Goal: Information Seeking & Learning: Learn about a topic

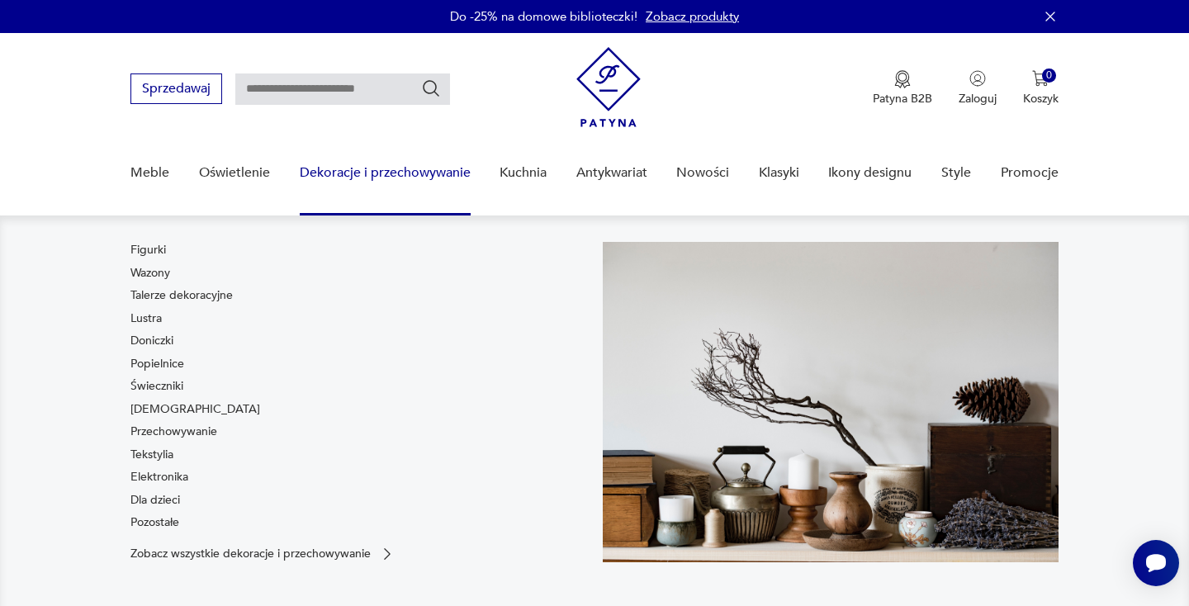
click at [393, 176] on link "Dekoracje i przechowywanie" at bounding box center [385, 173] width 171 height 64
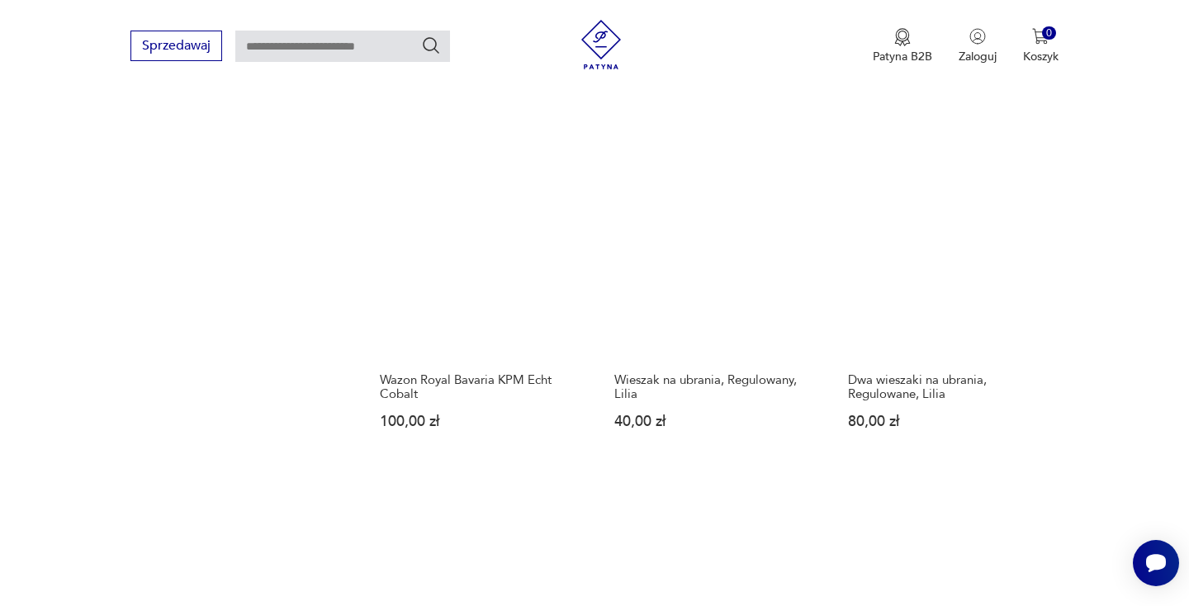
scroll to position [1695, 0]
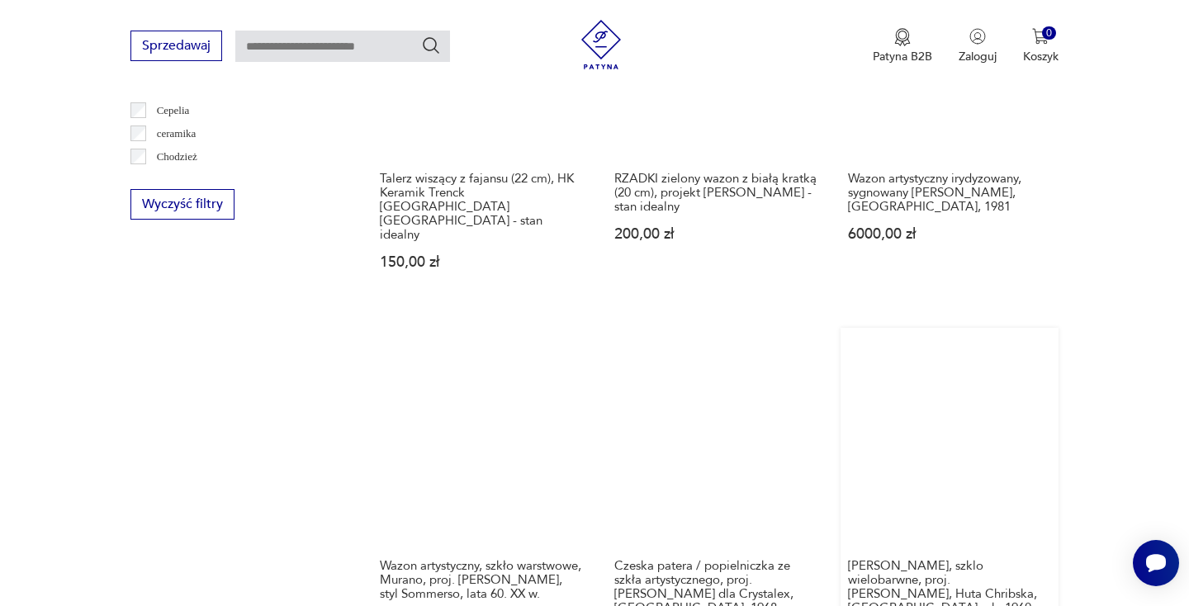
scroll to position [1587, 0]
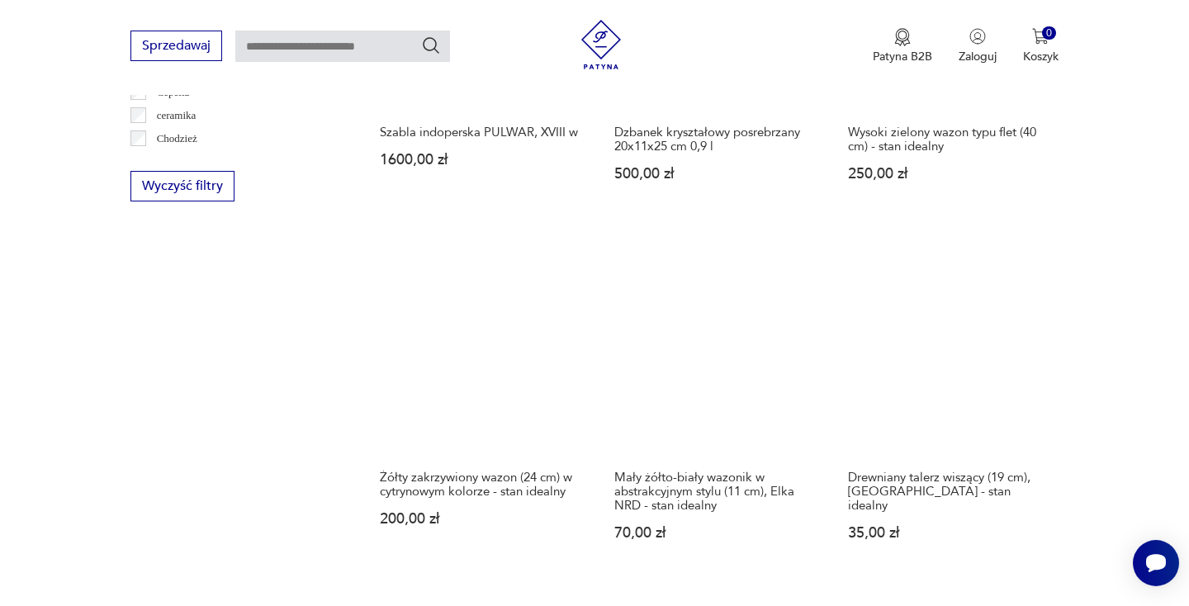
scroll to position [1539, 0]
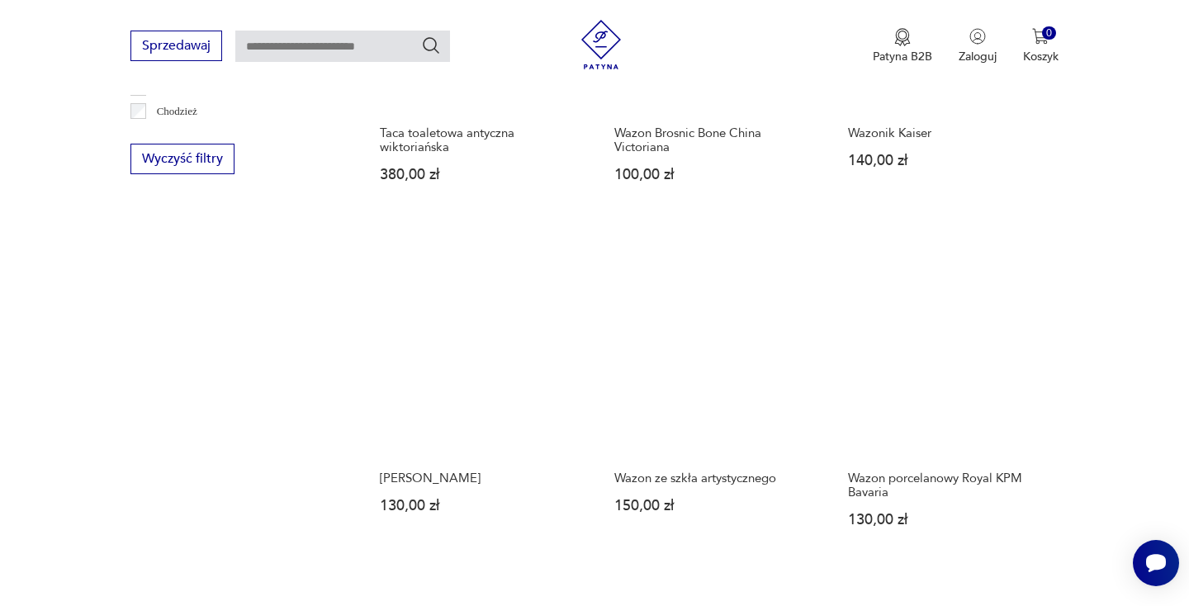
scroll to position [1570, 0]
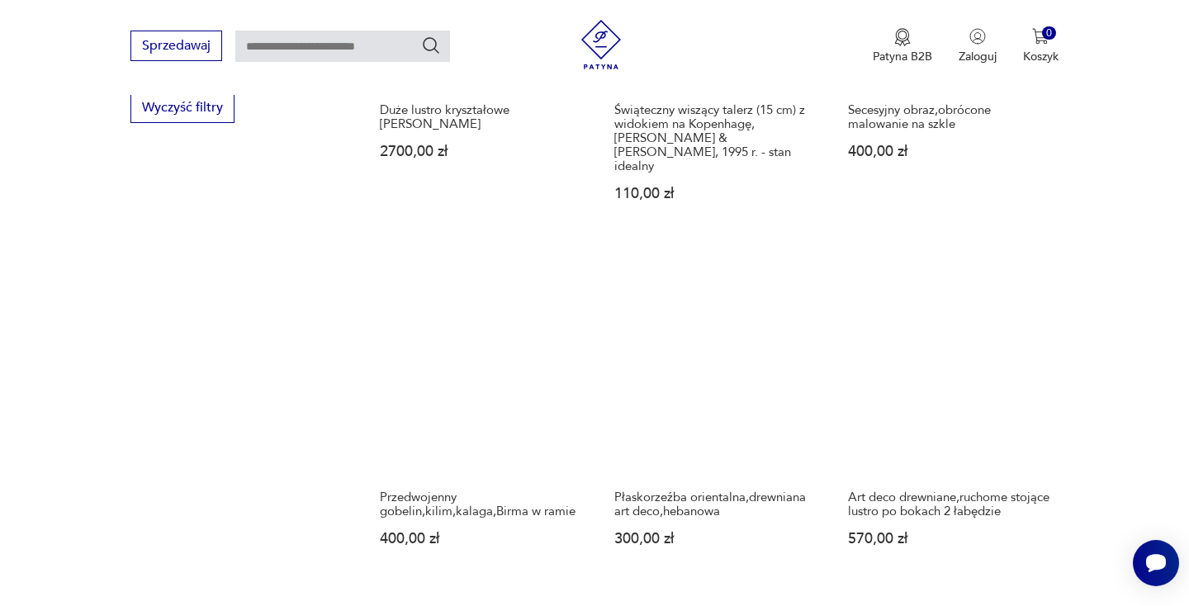
scroll to position [1672, 0]
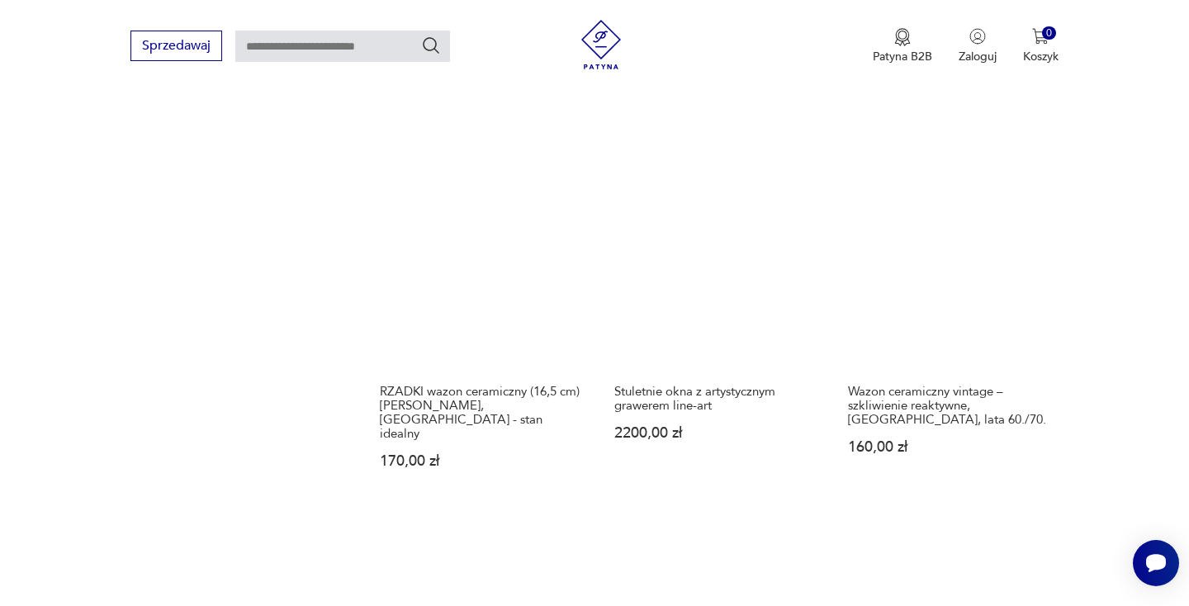
scroll to position [1684, 0]
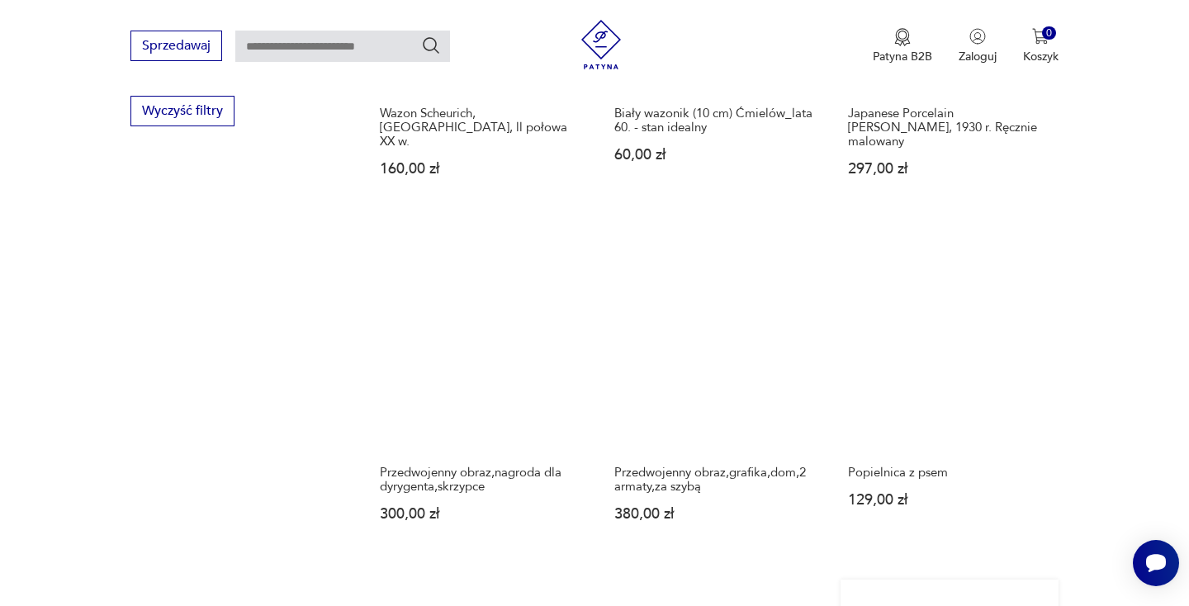
scroll to position [1614, 0]
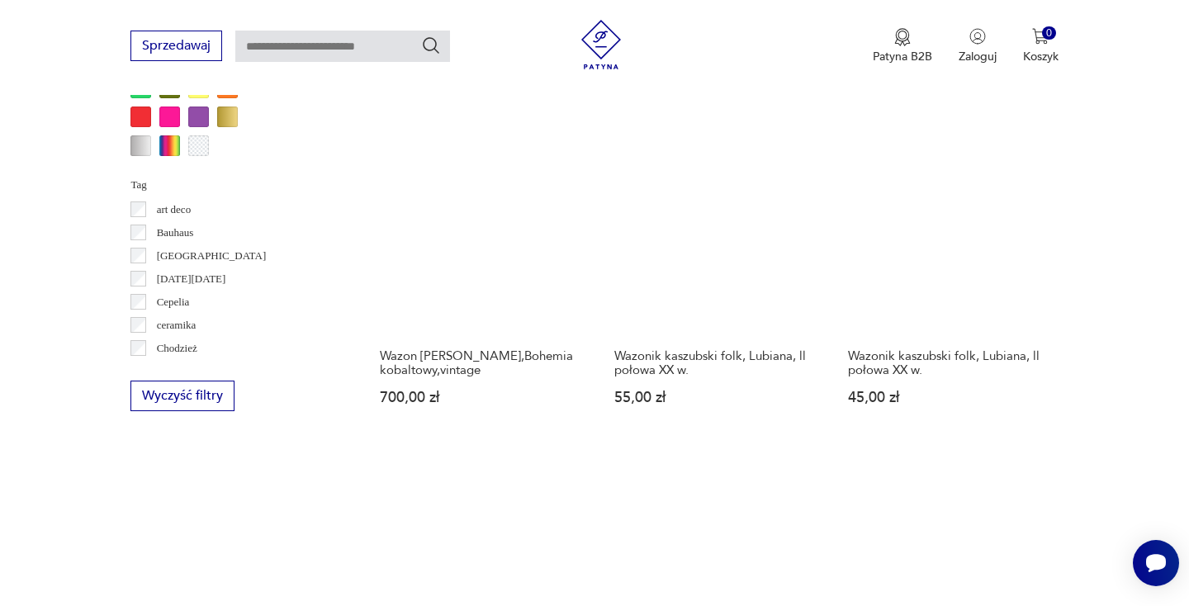
scroll to position [1600, 0]
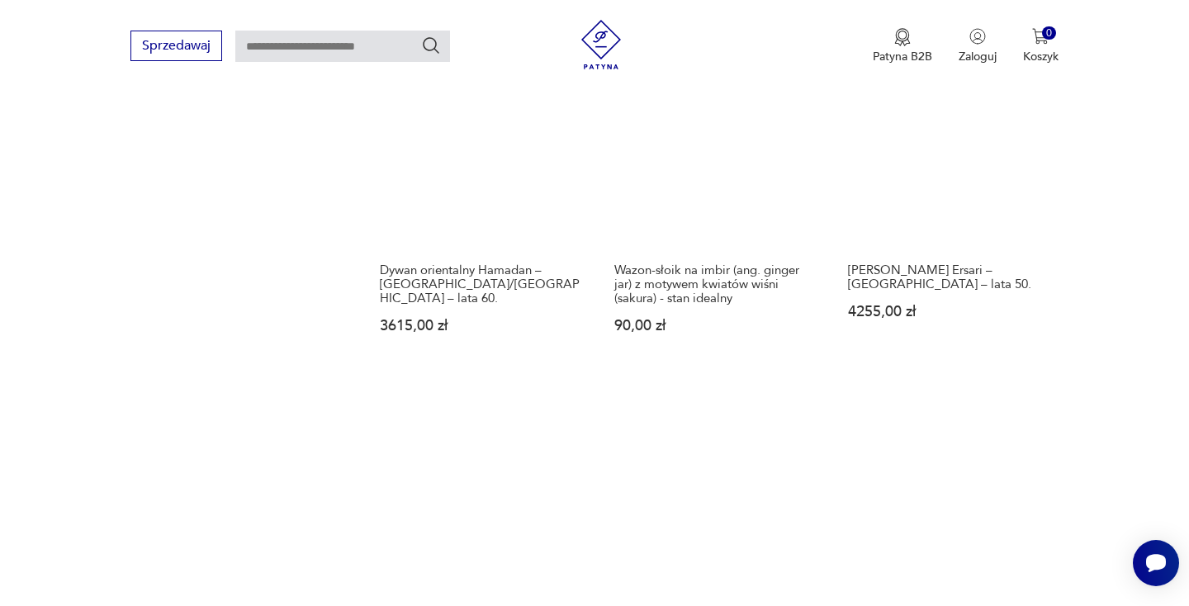
scroll to position [1786, 0]
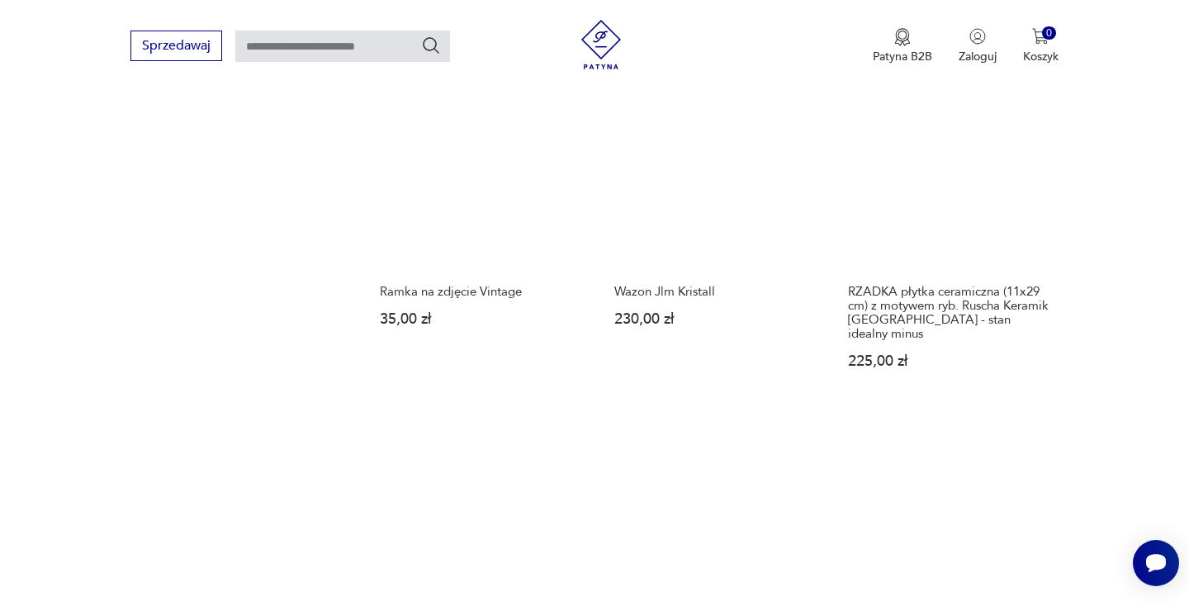
scroll to position [1817, 0]
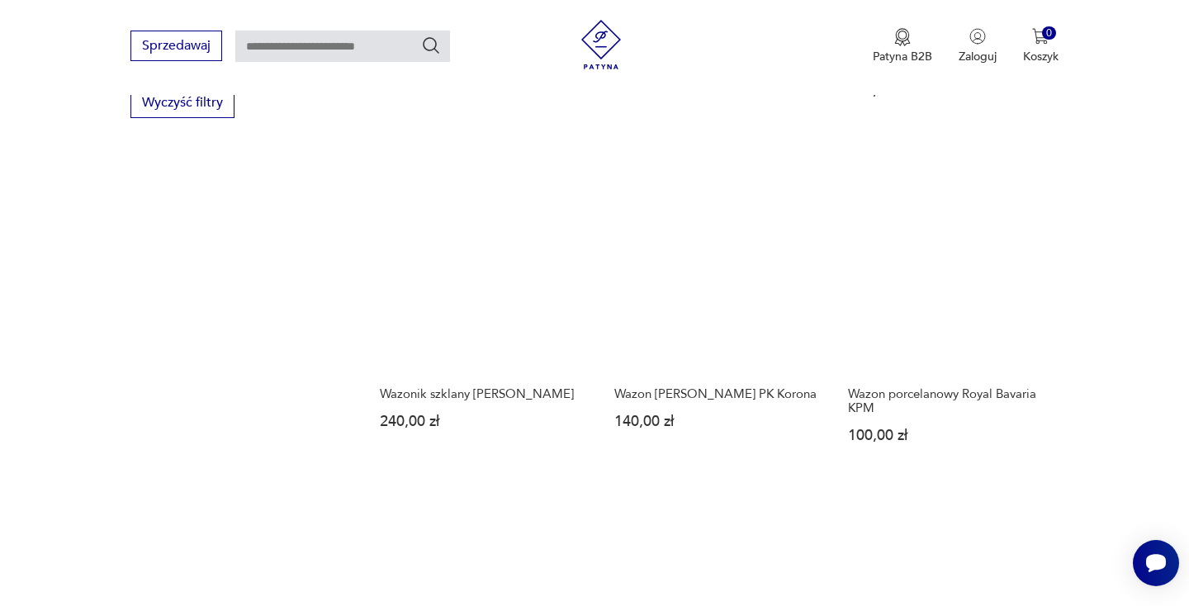
scroll to position [1624, 0]
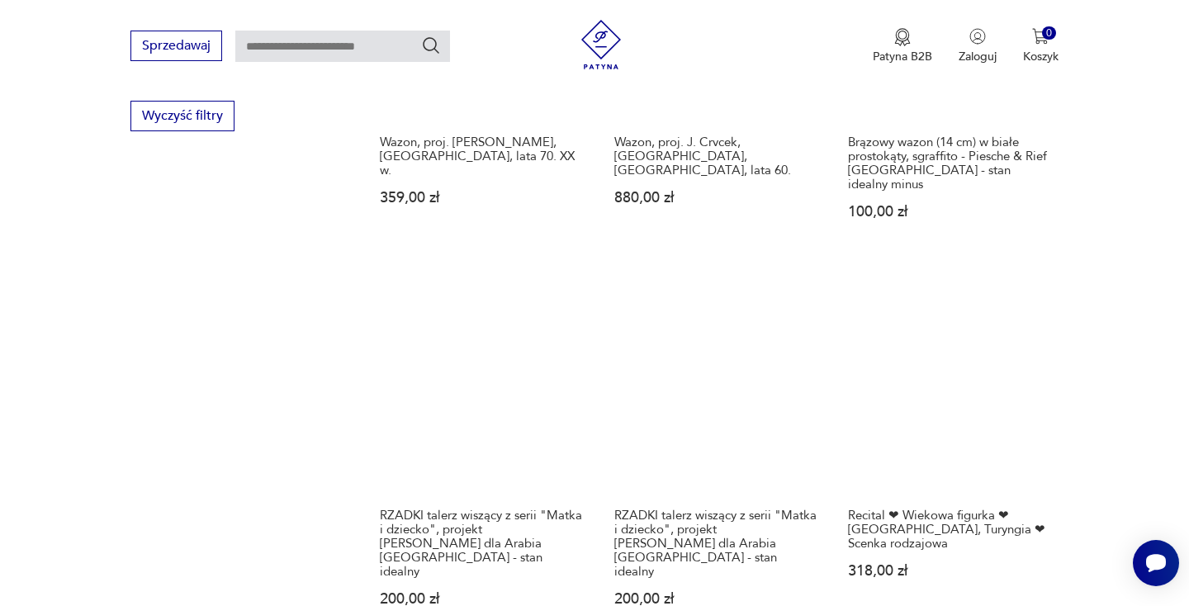
scroll to position [1638, 0]
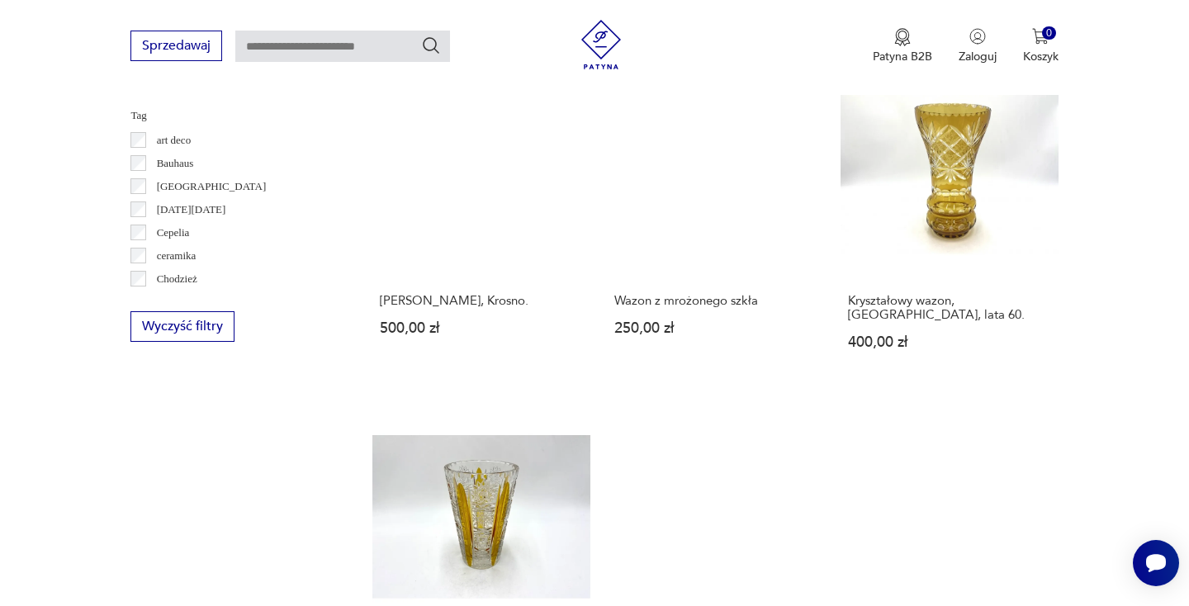
scroll to position [1568, 0]
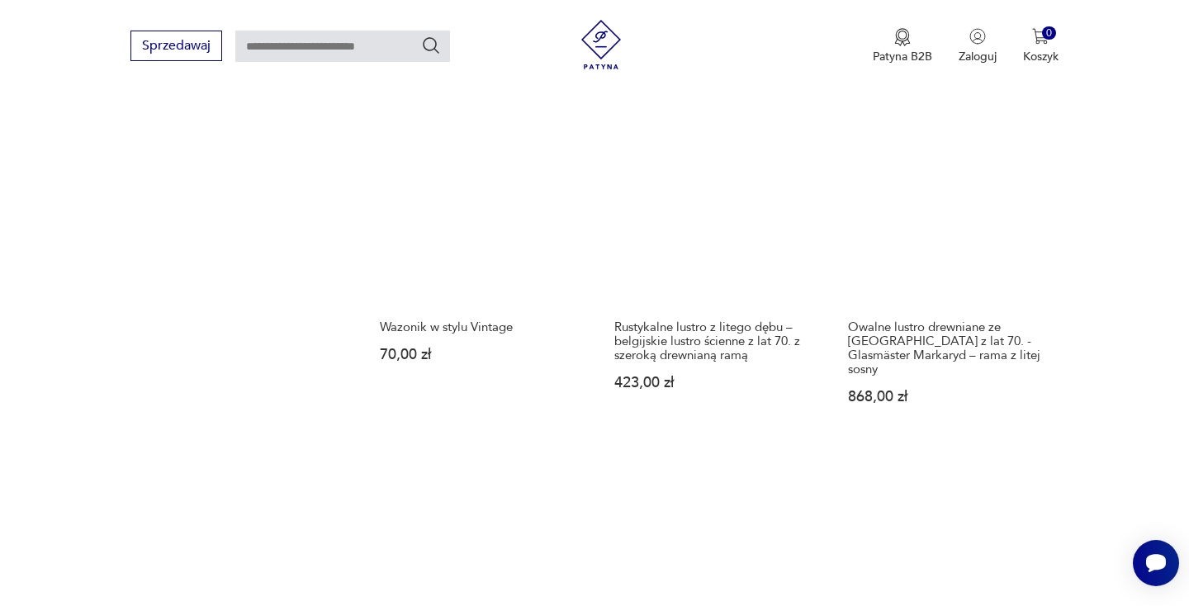
scroll to position [1835, 0]
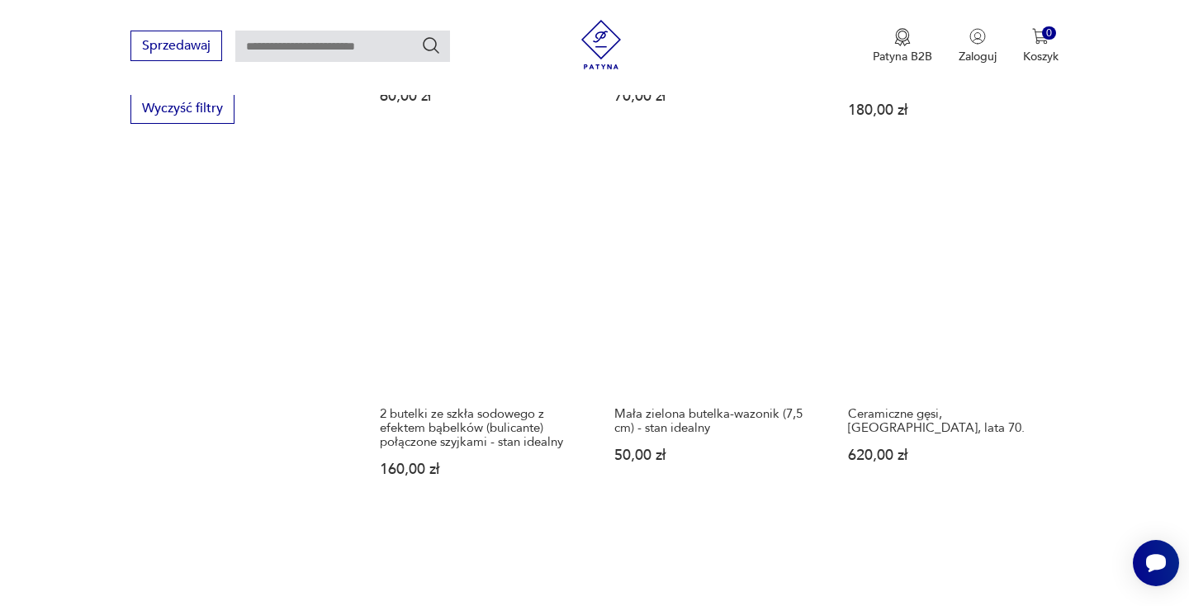
scroll to position [1634, 0]
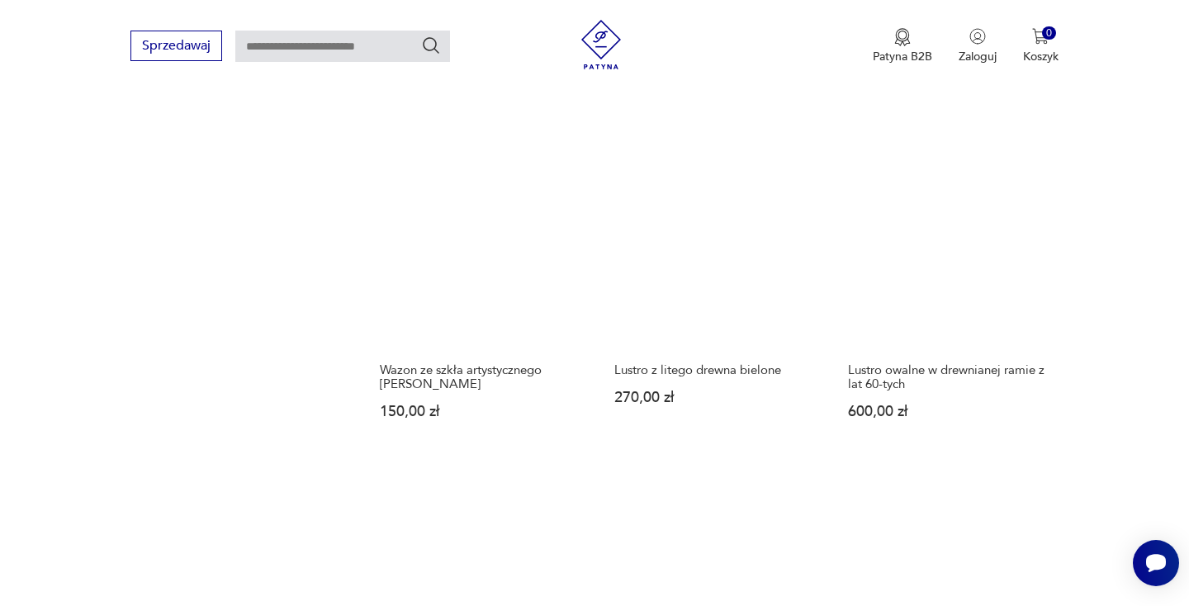
scroll to position [1660, 0]
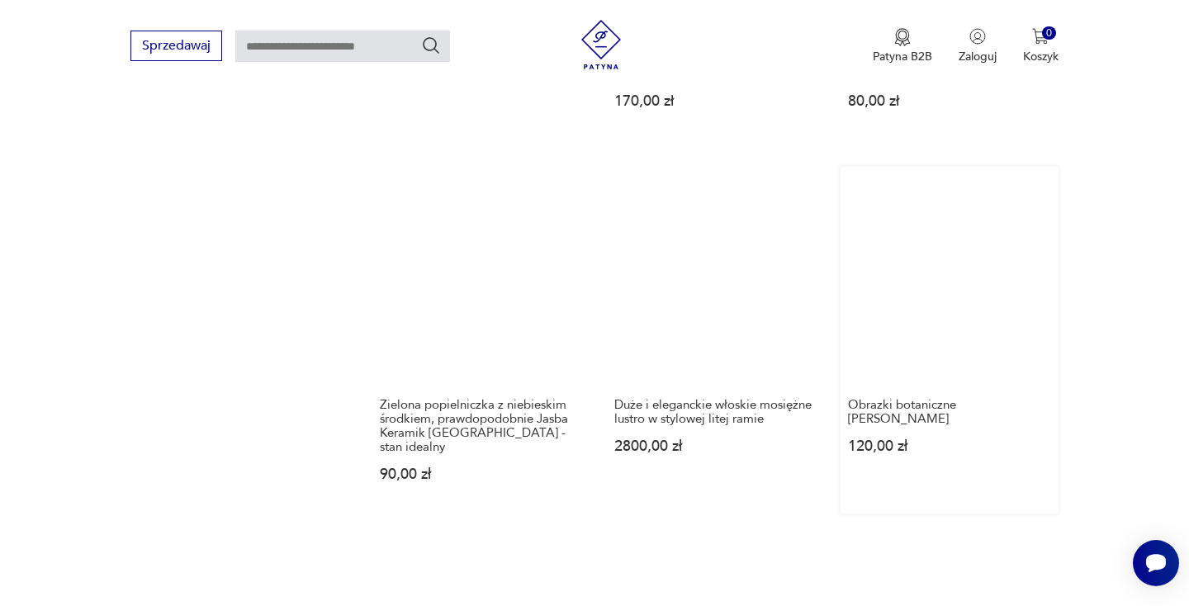
scroll to position [1678, 0]
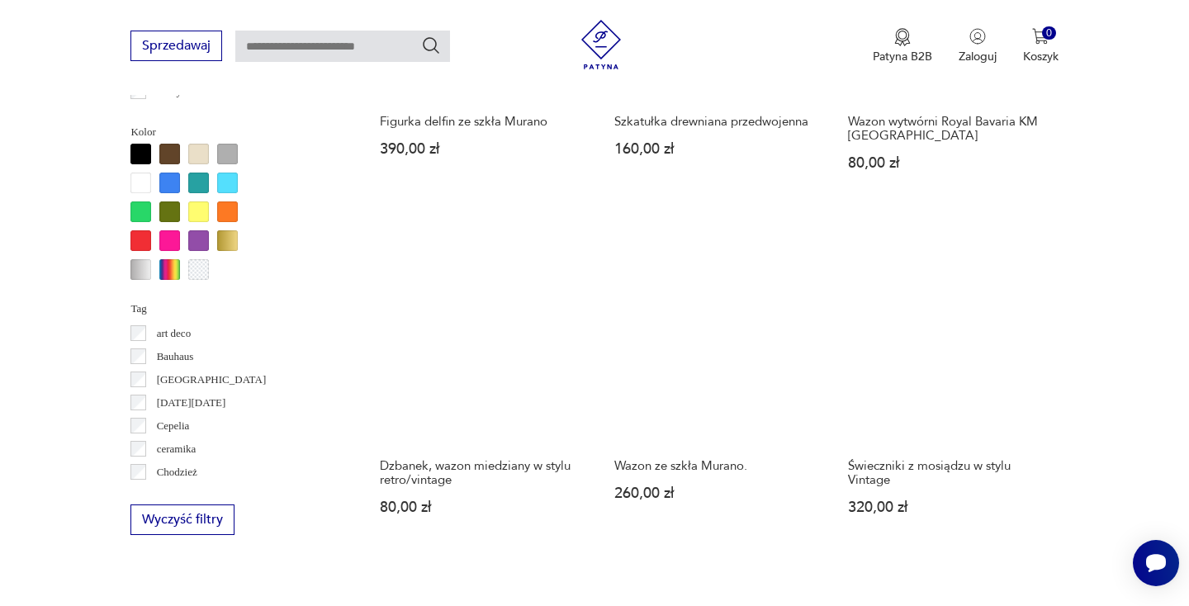
scroll to position [1435, 0]
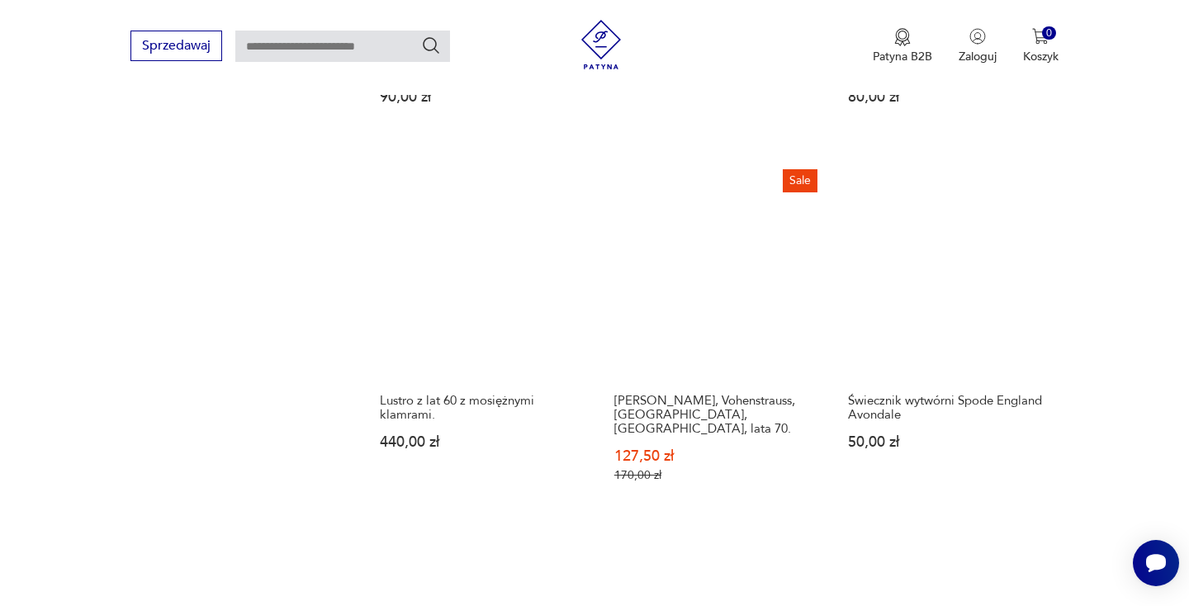
scroll to position [1653, 0]
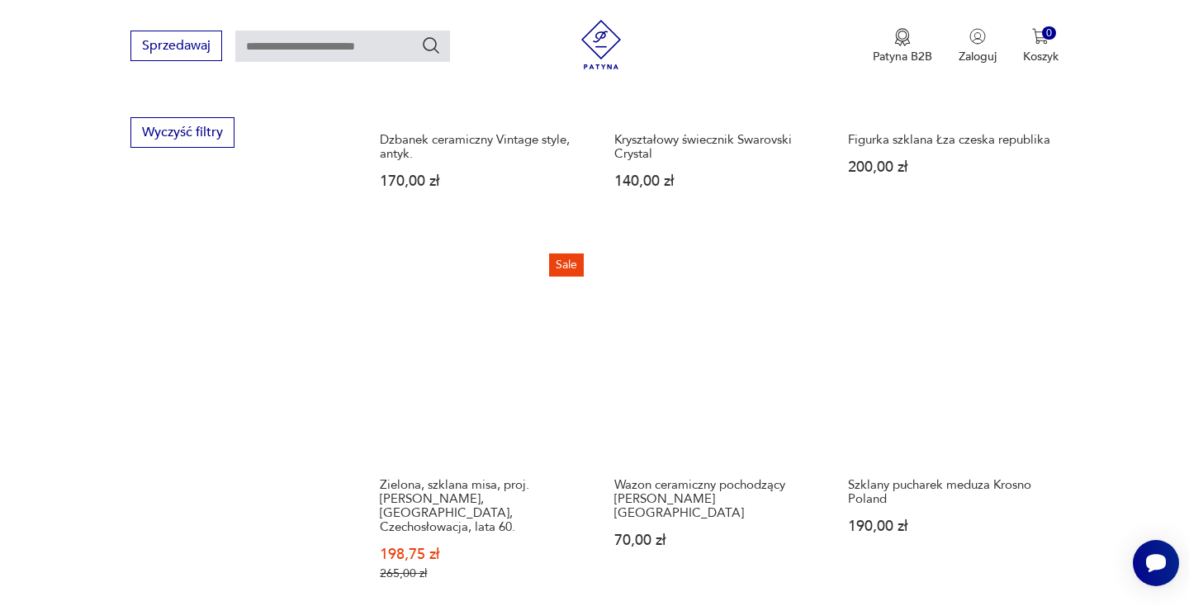
scroll to position [1609, 0]
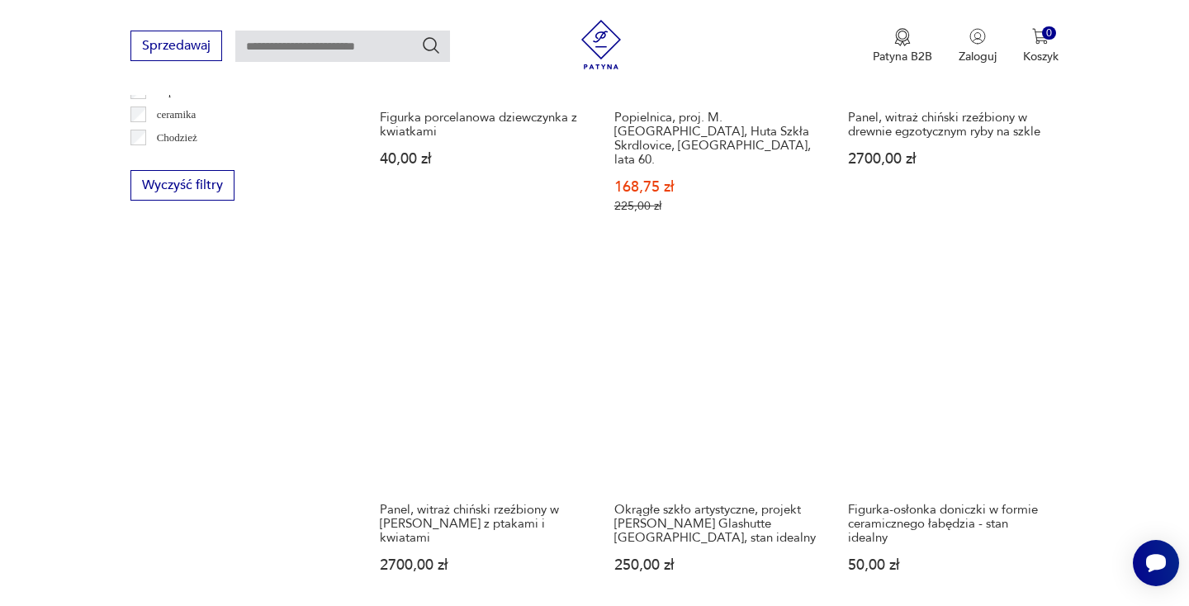
scroll to position [1541, 0]
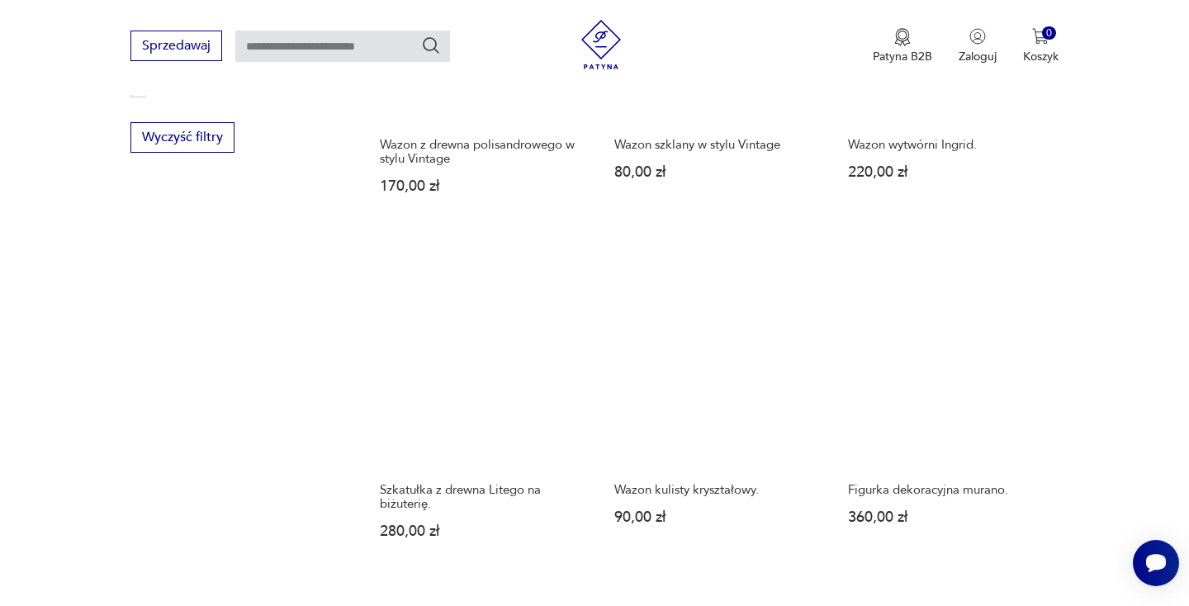
scroll to position [1587, 0]
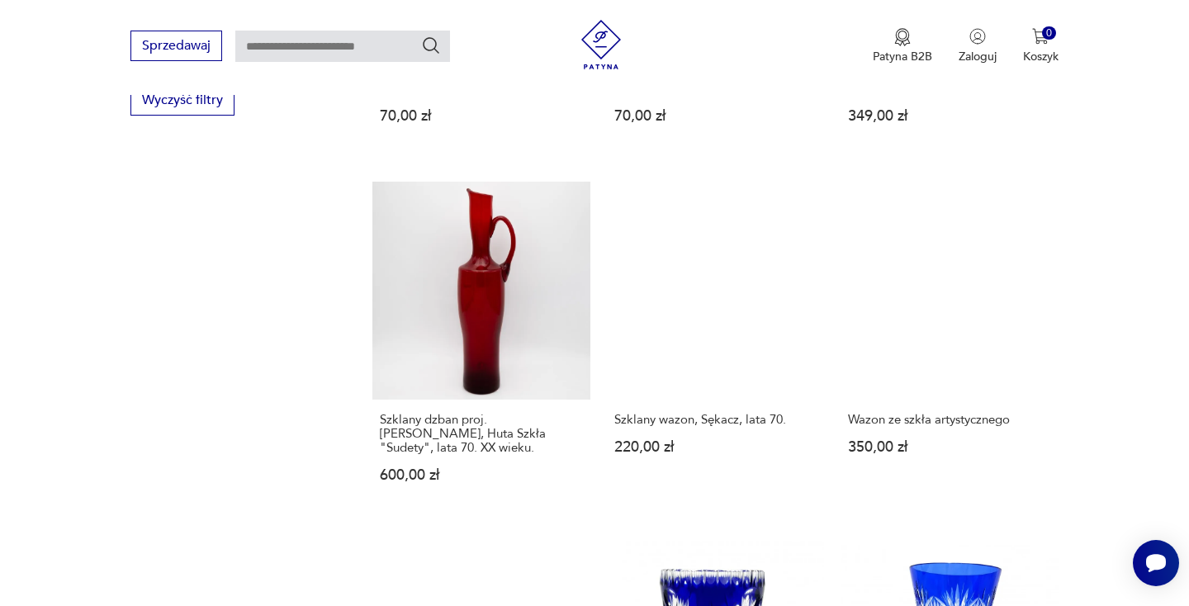
scroll to position [1626, 0]
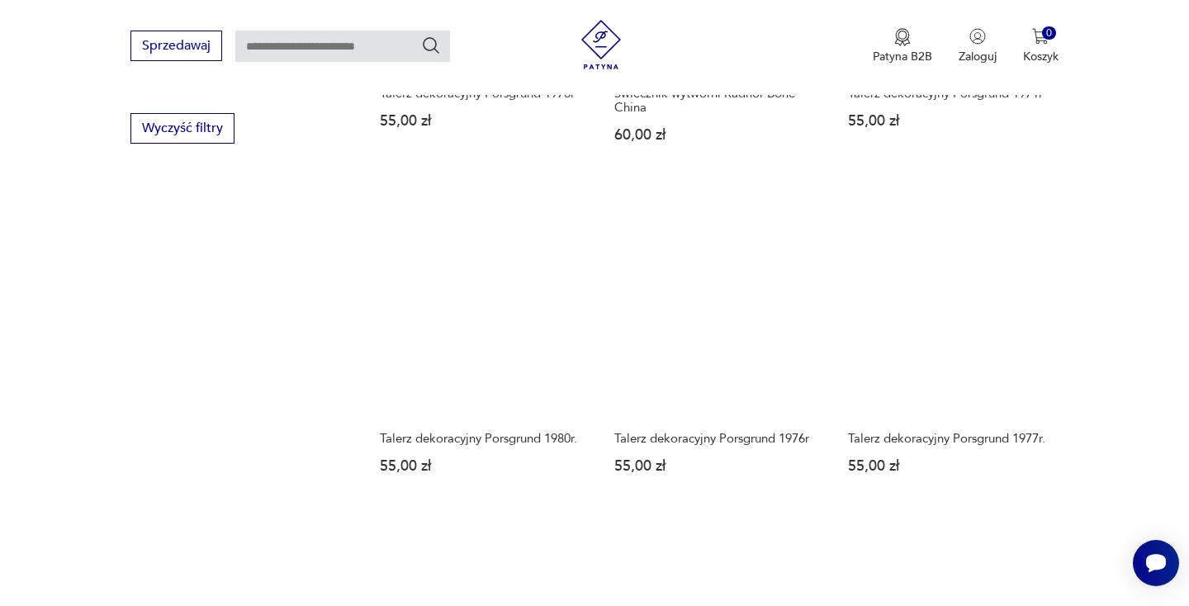
scroll to position [1606, 0]
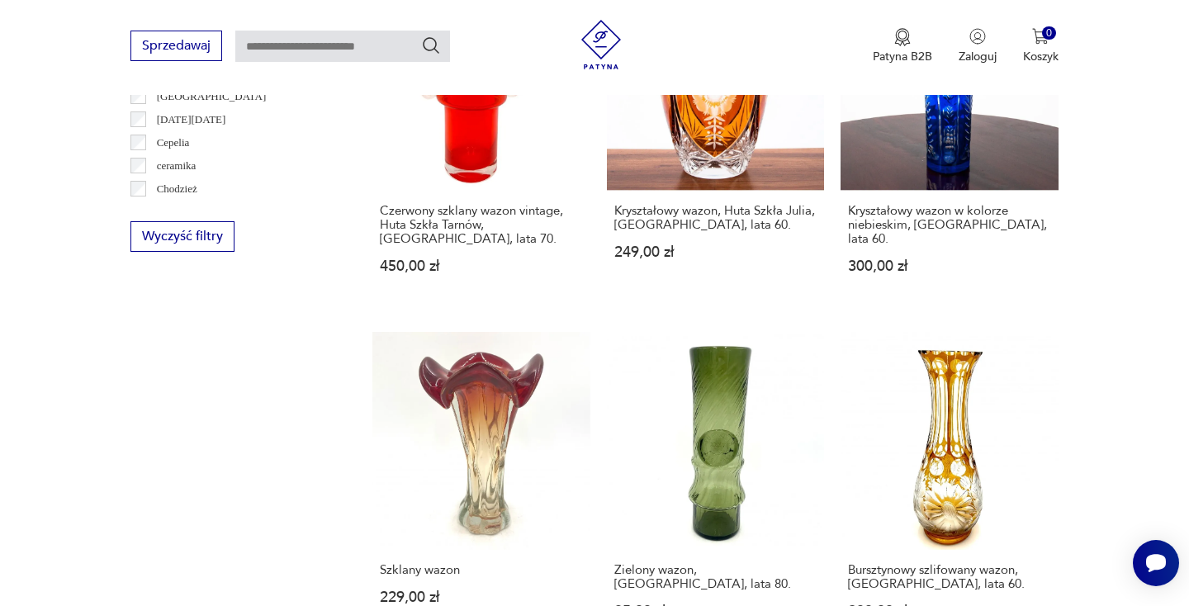
scroll to position [1489, 0]
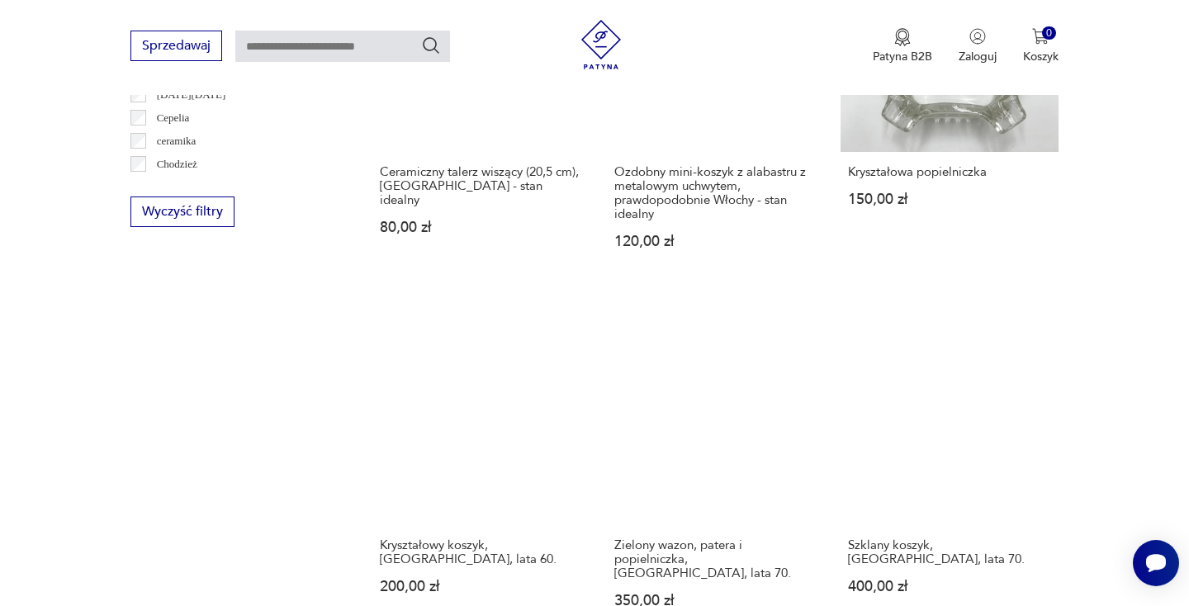
scroll to position [1543, 0]
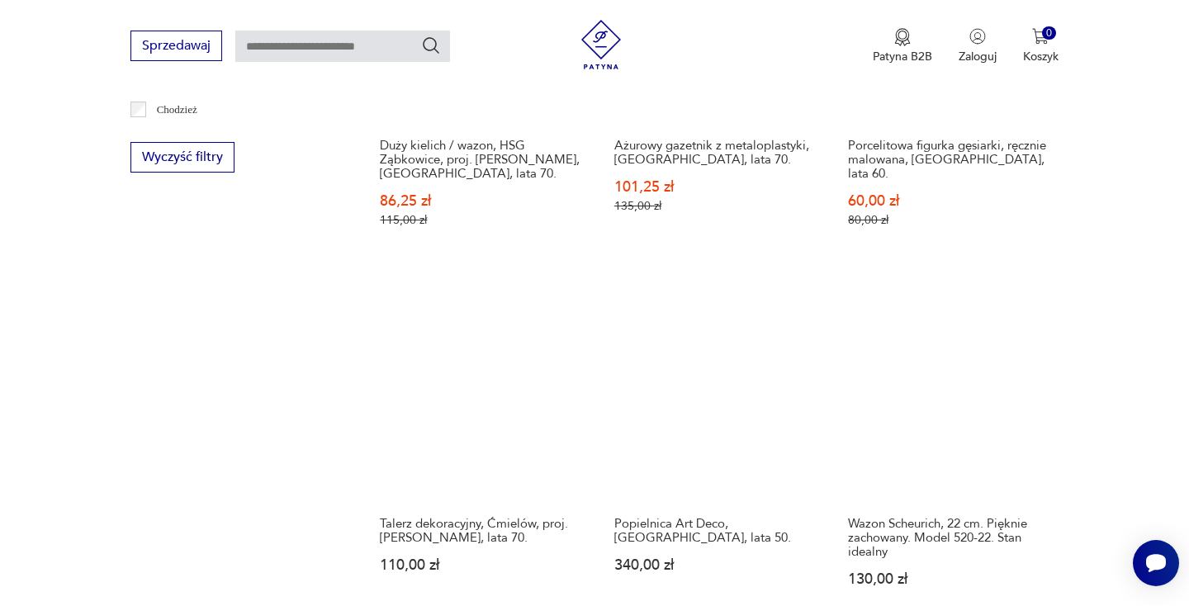
scroll to position [1570, 0]
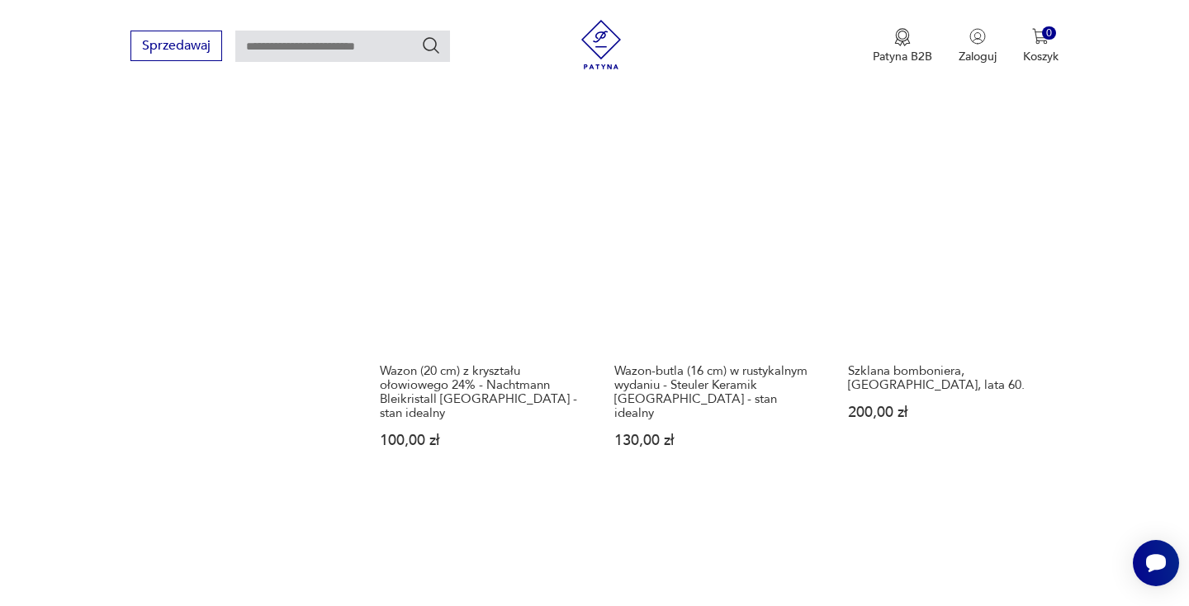
scroll to position [1763, 0]
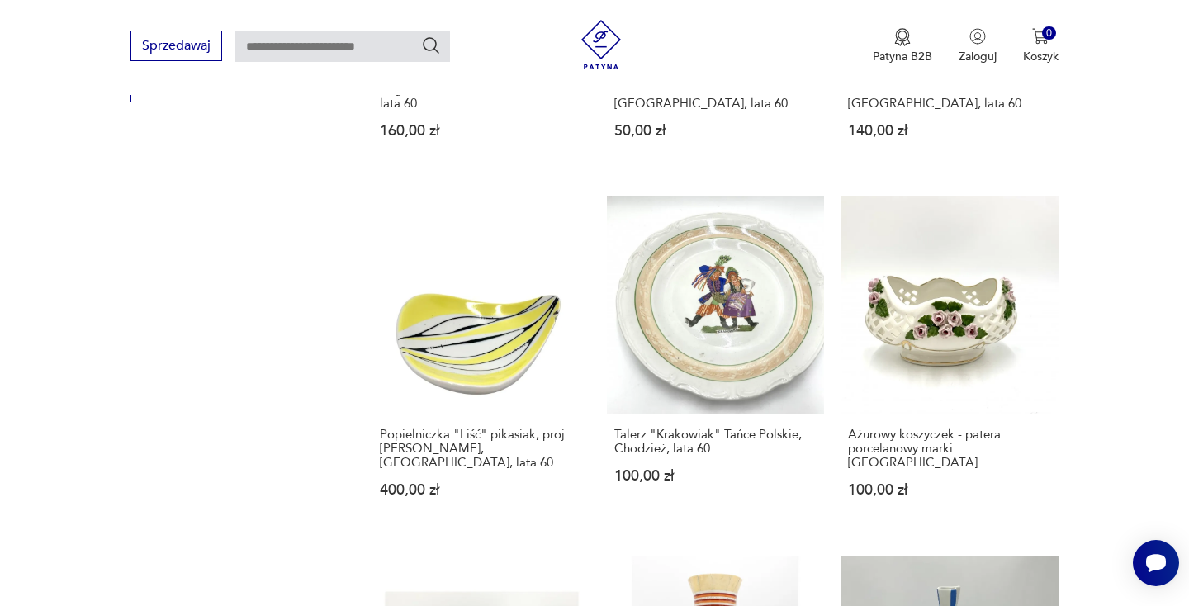
scroll to position [1649, 0]
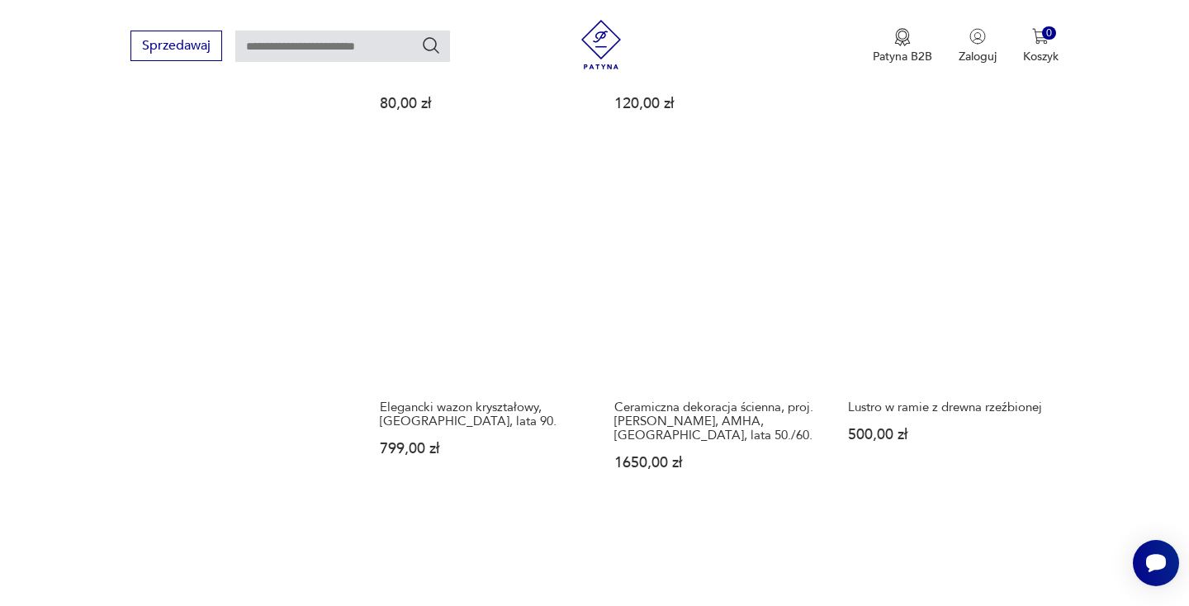
scroll to position [1736, 0]
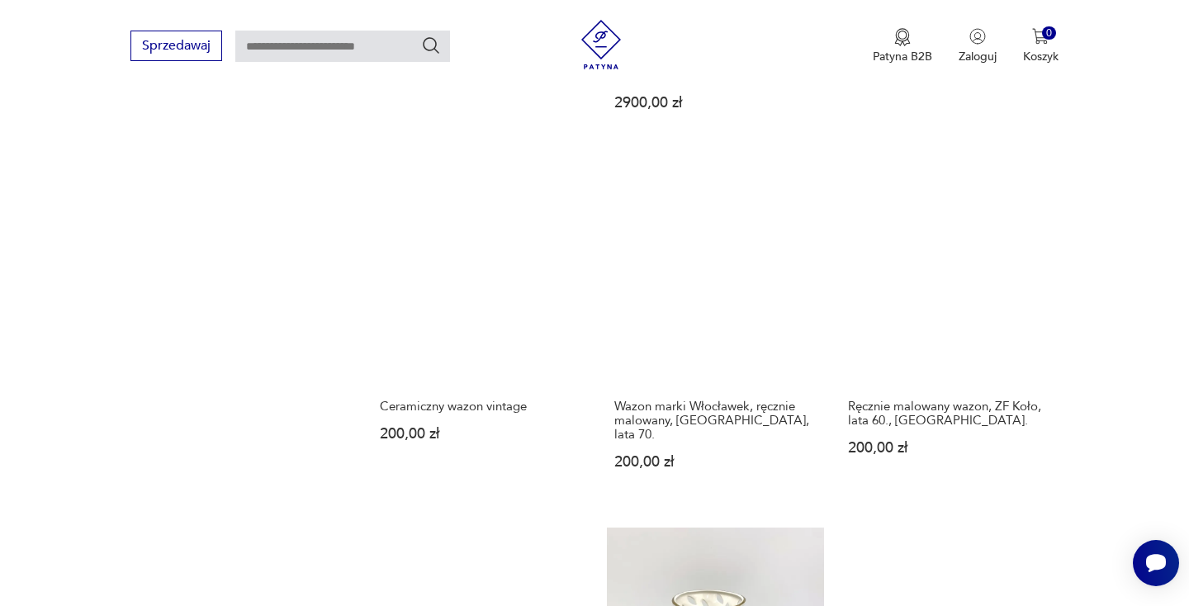
scroll to position [1704, 0]
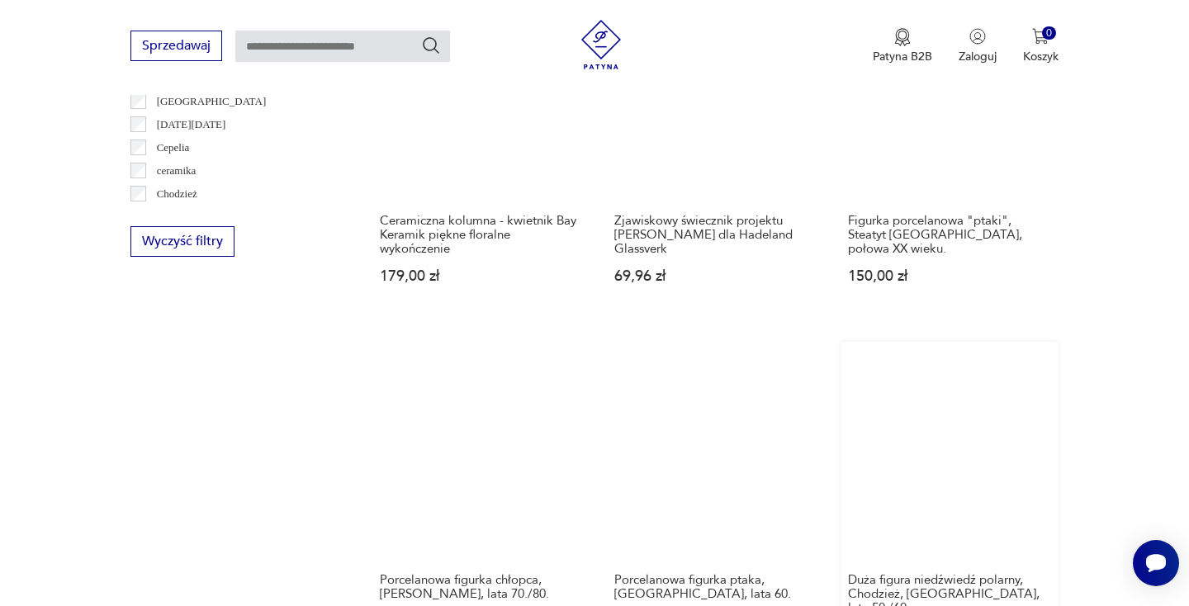
scroll to position [1627, 0]
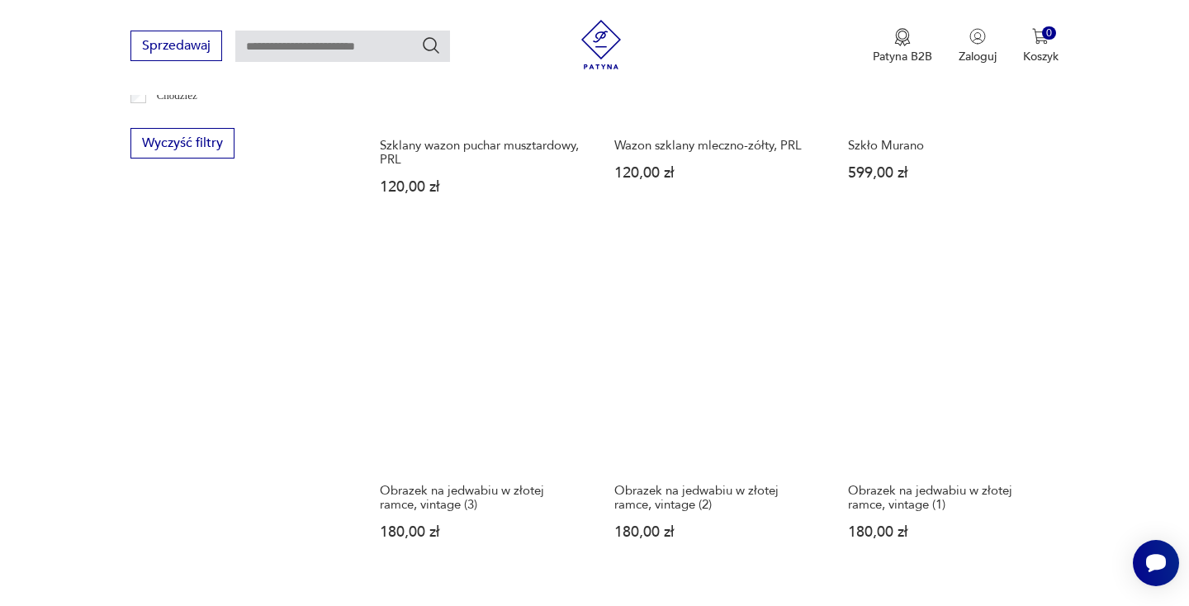
scroll to position [1582, 0]
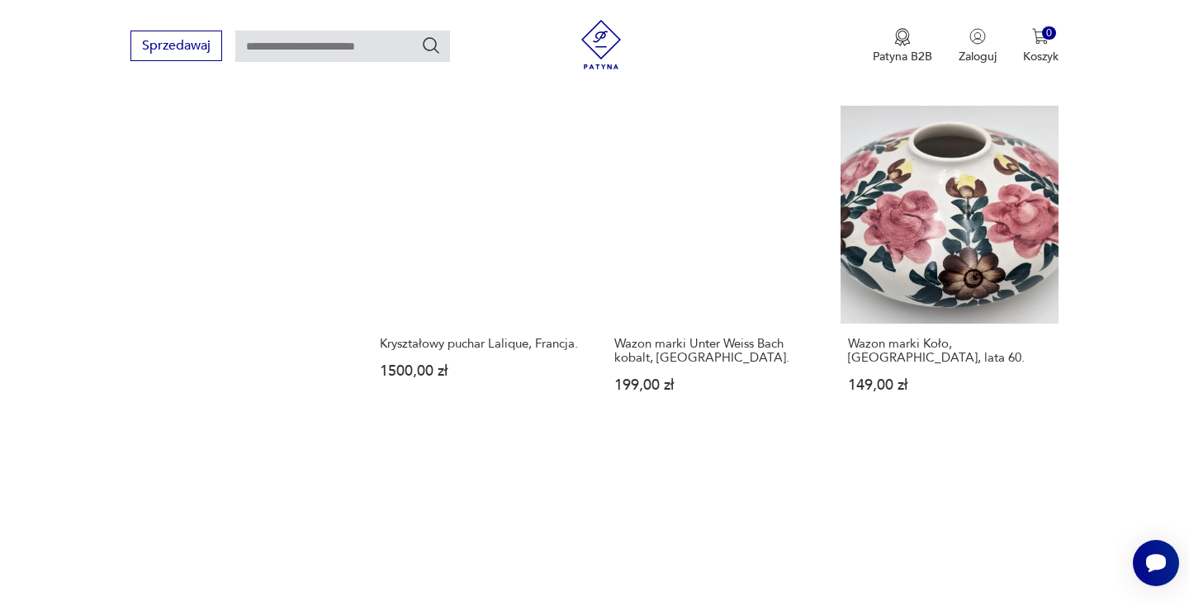
scroll to position [1831, 0]
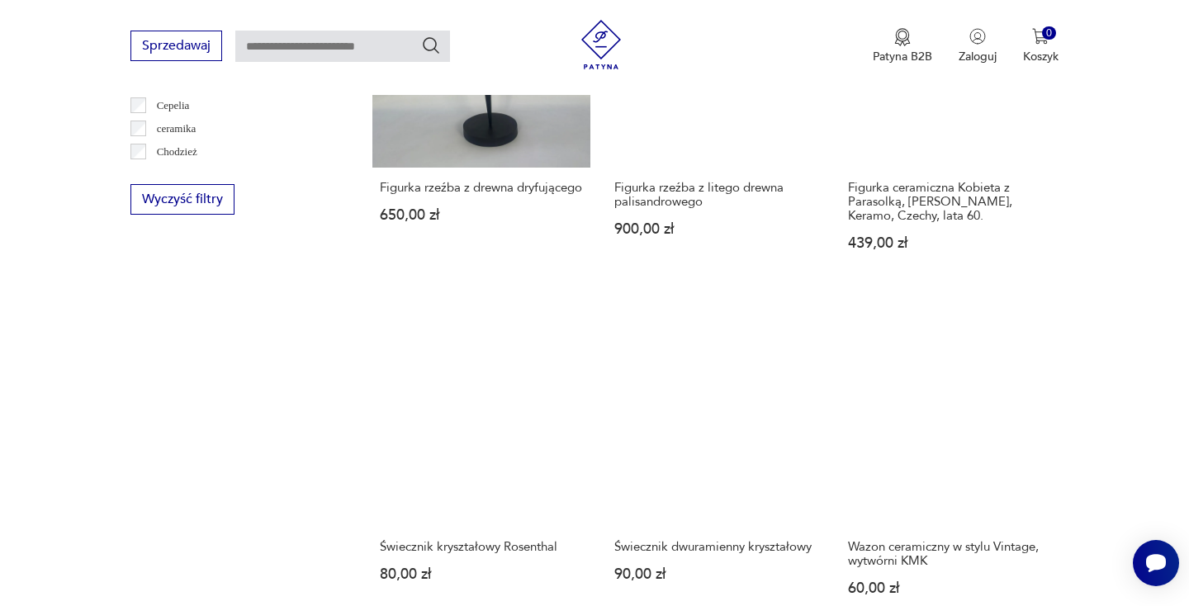
scroll to position [1526, 0]
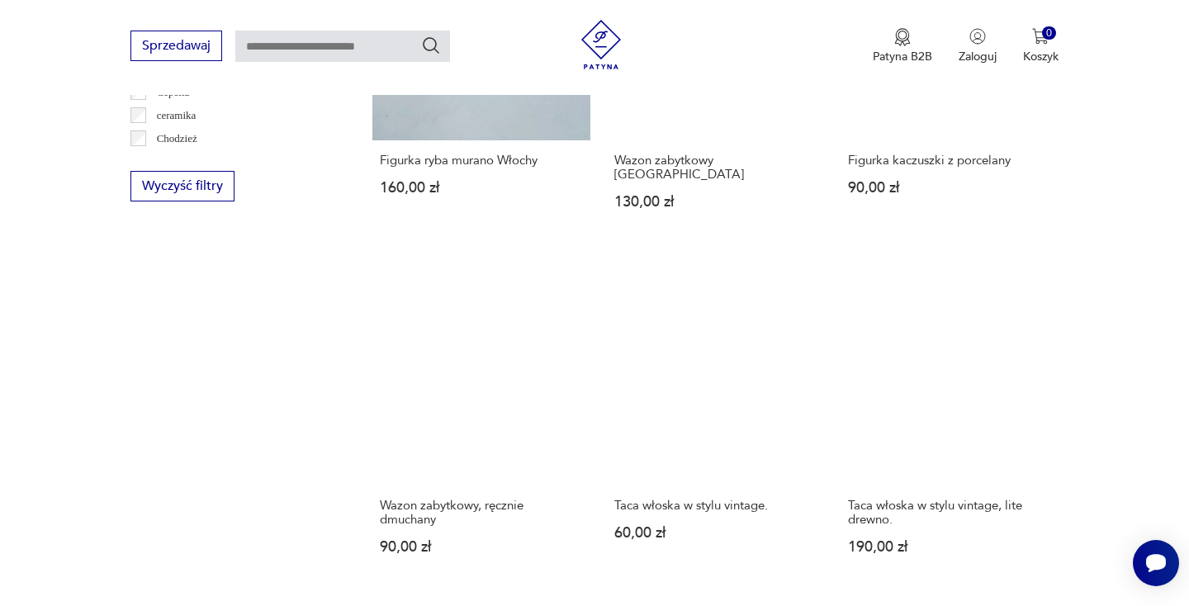
scroll to position [1542, 0]
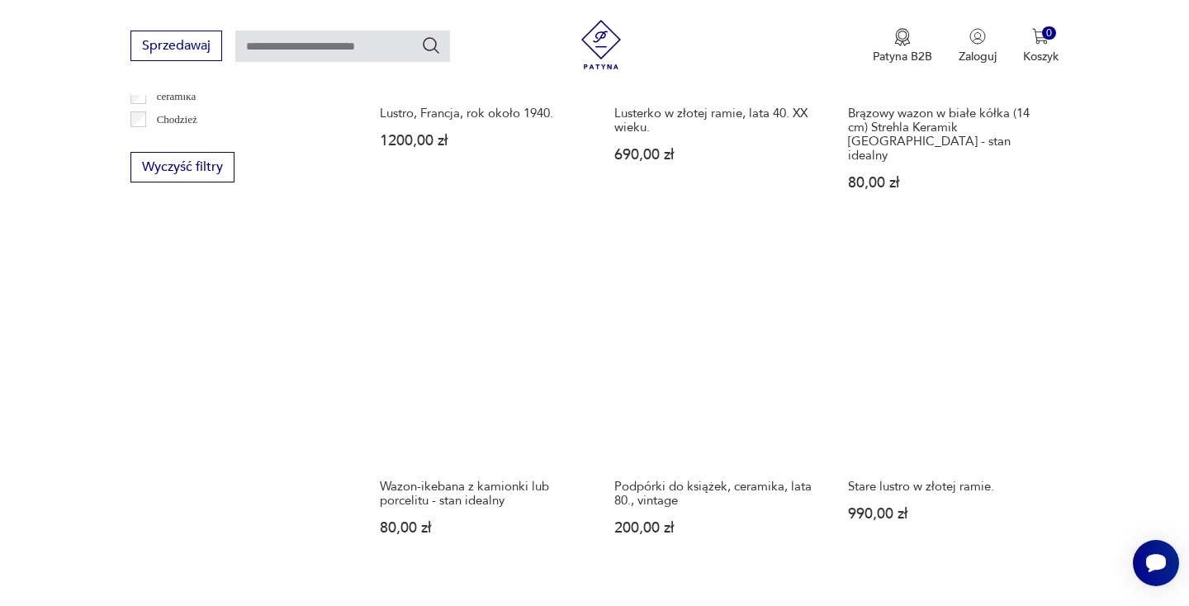
scroll to position [1603, 0]
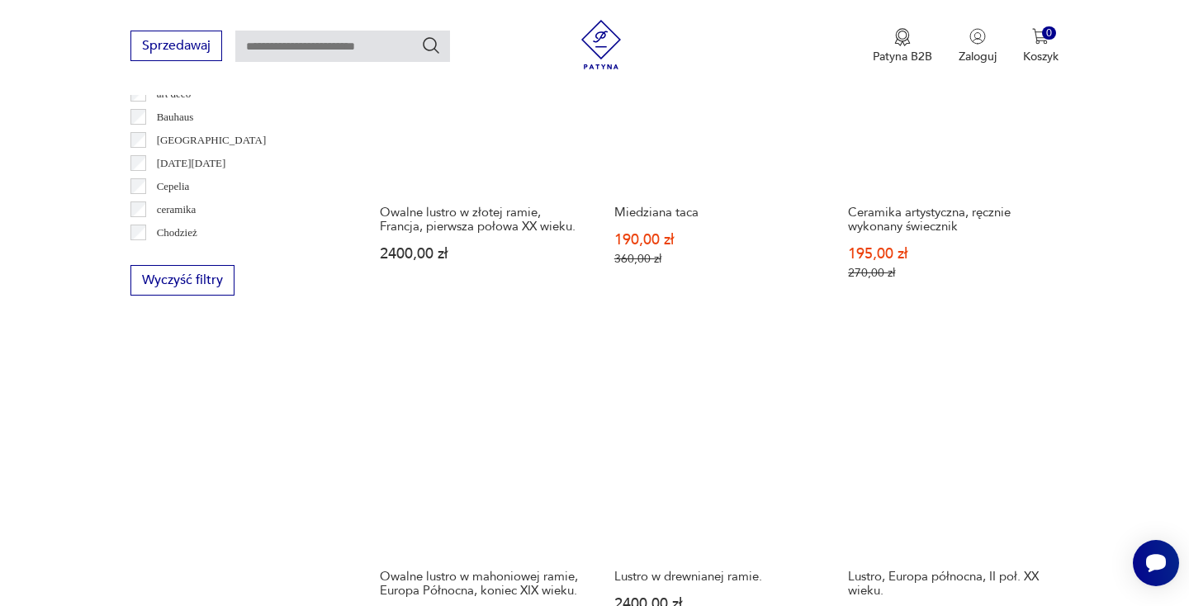
scroll to position [1569, 0]
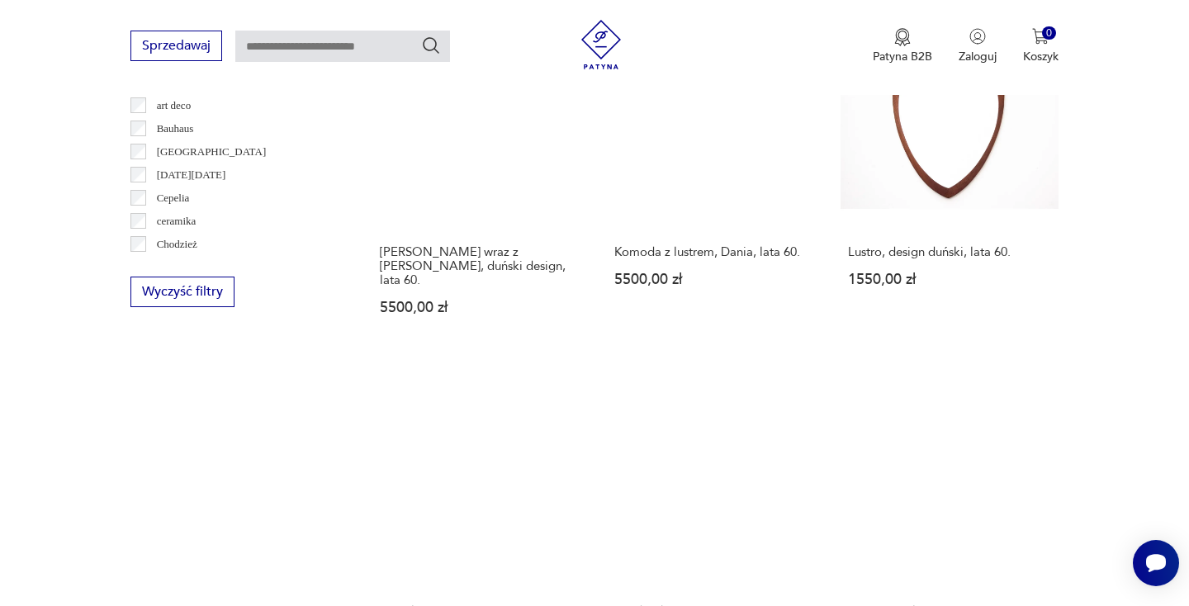
scroll to position [1490, 0]
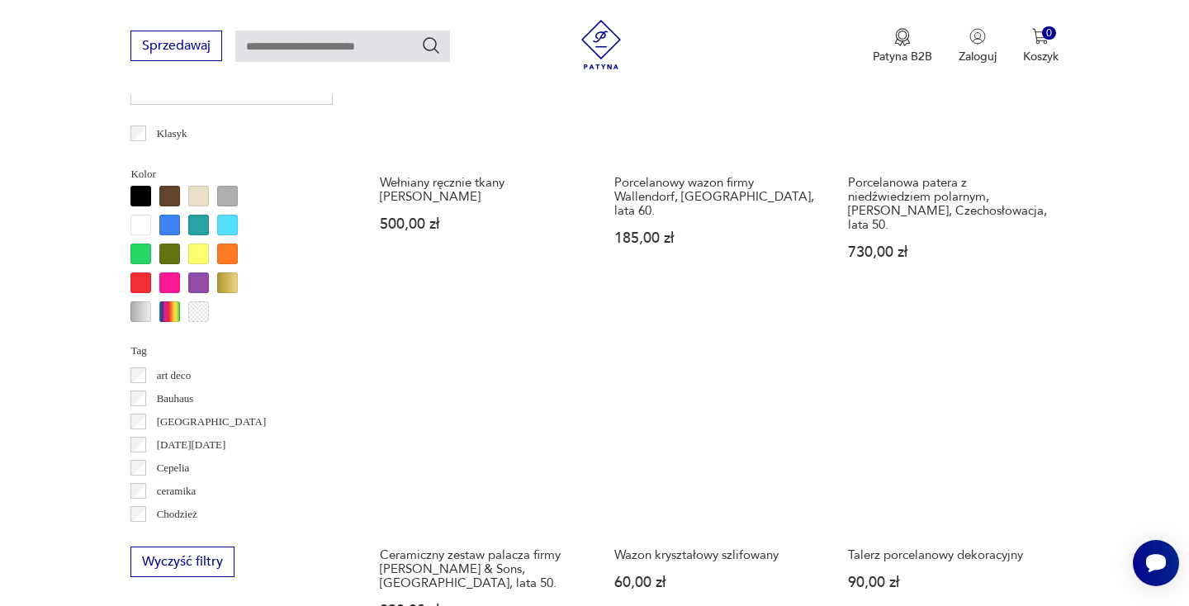
scroll to position [1579, 0]
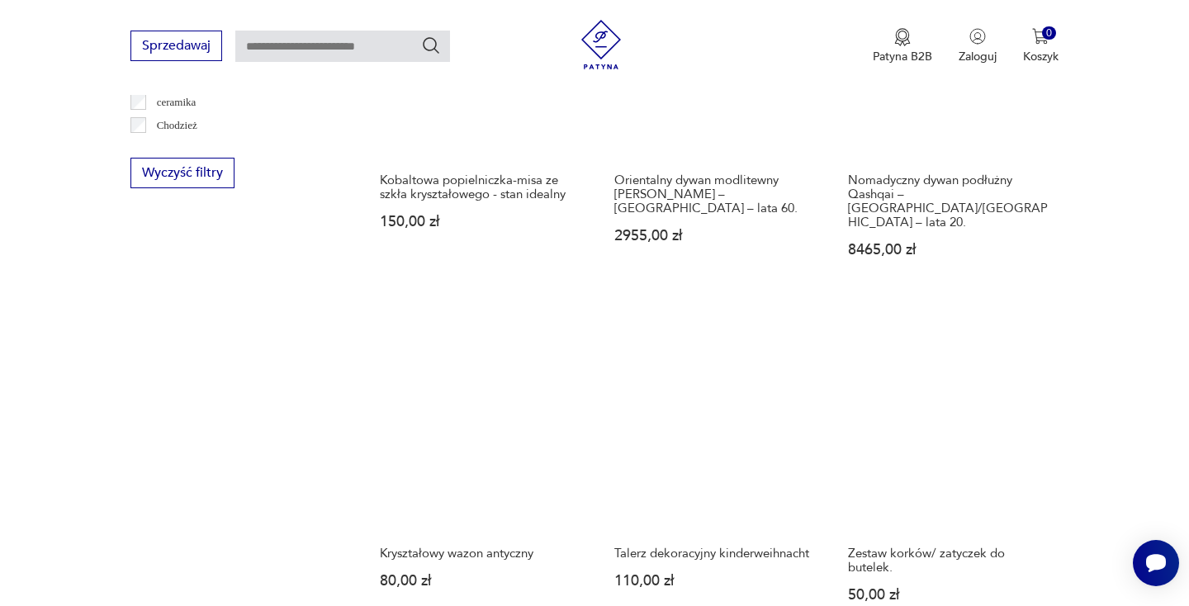
scroll to position [1608, 0]
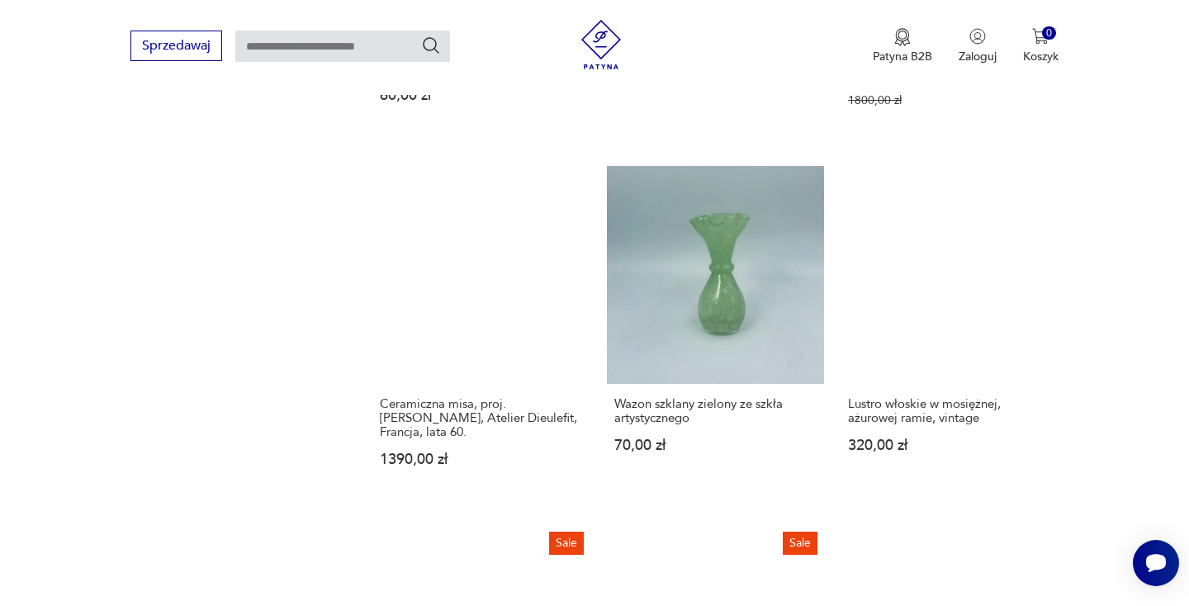
scroll to position [1548, 0]
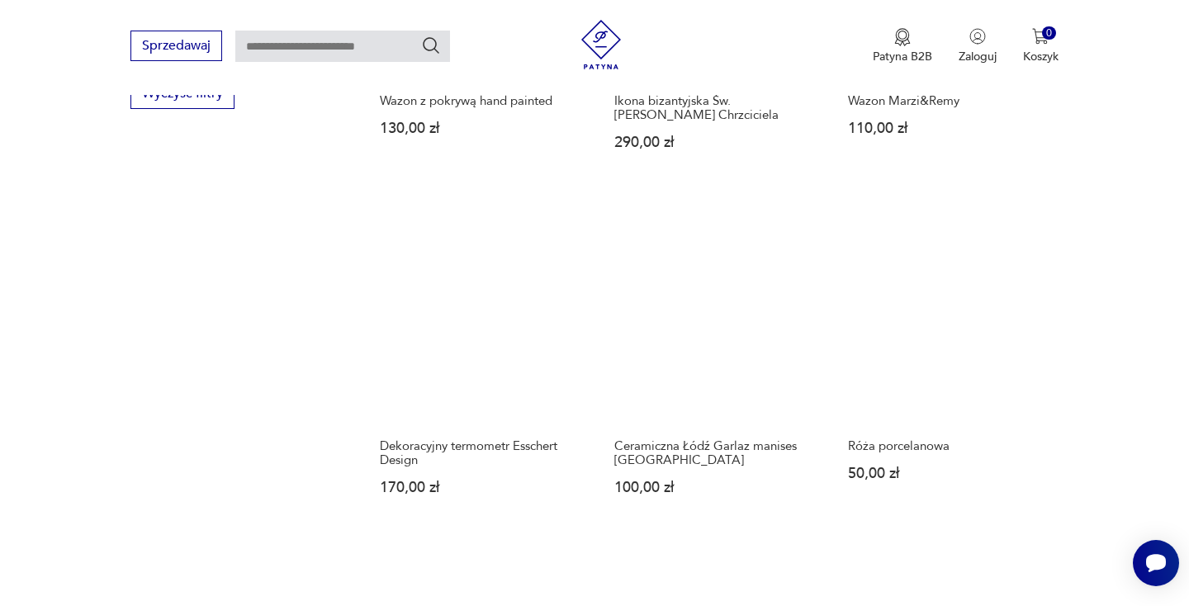
scroll to position [1642, 0]
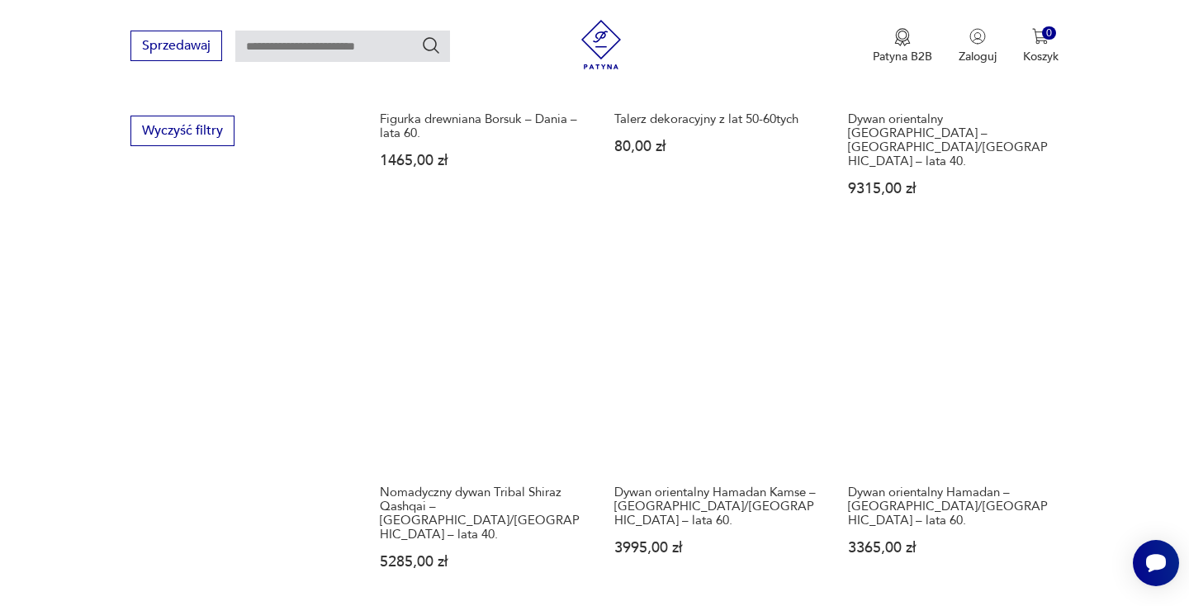
scroll to position [1603, 0]
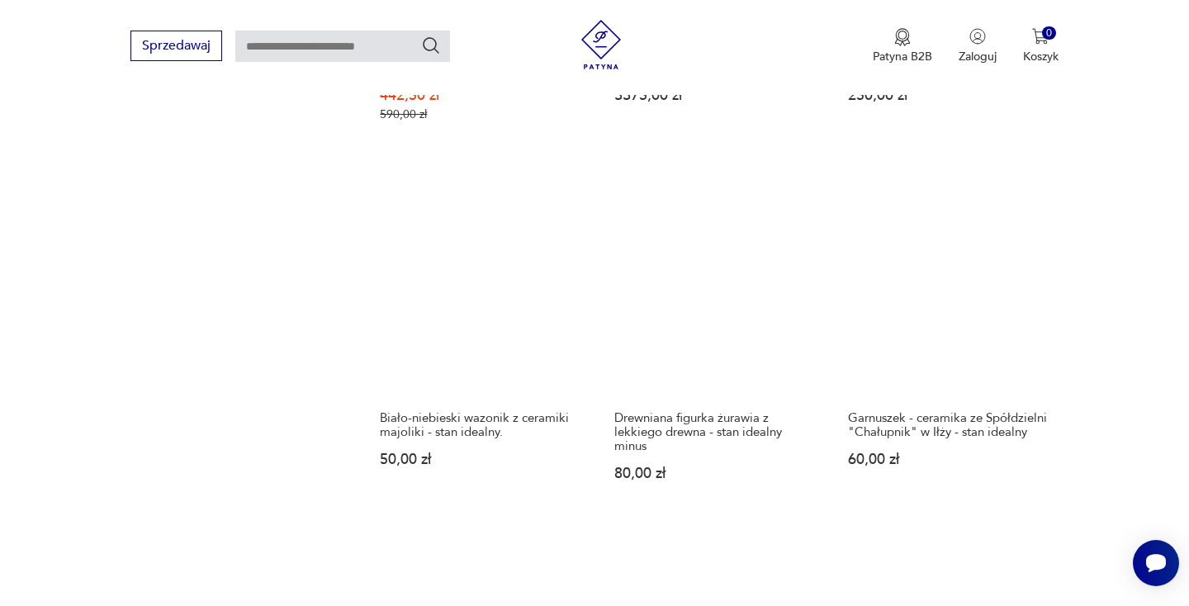
scroll to position [1791, 0]
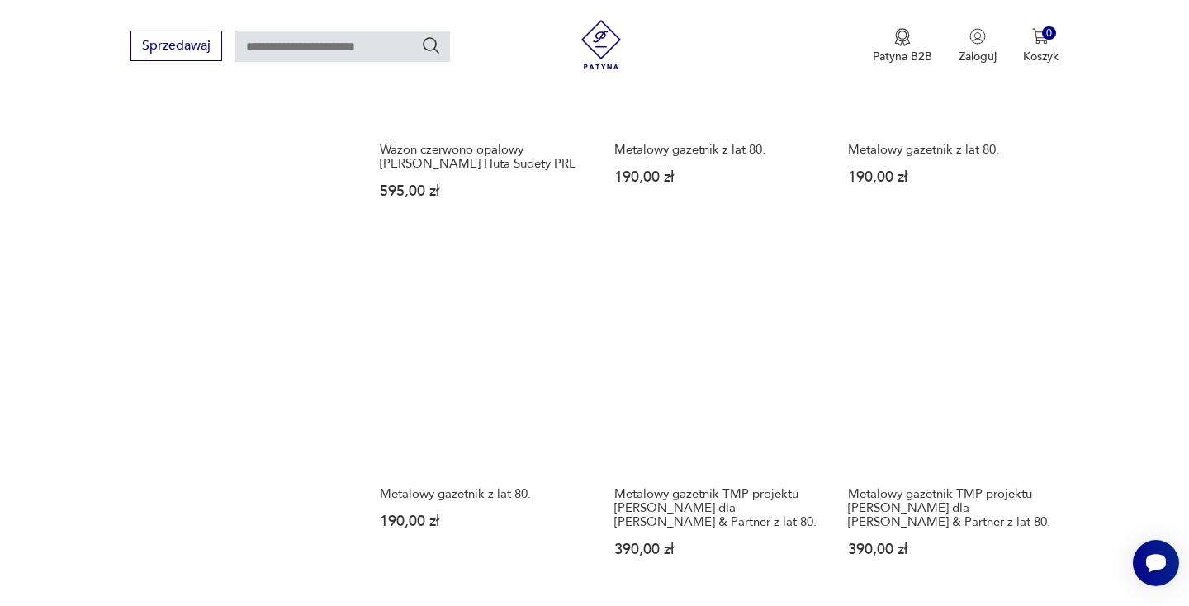
scroll to position [1894, 0]
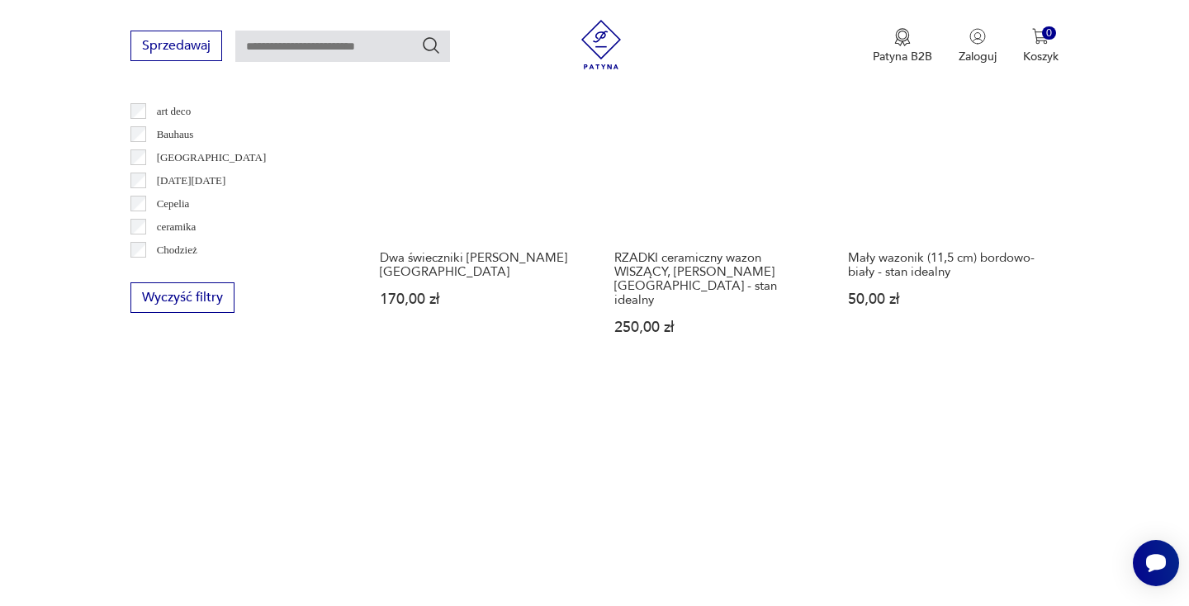
scroll to position [1557, 0]
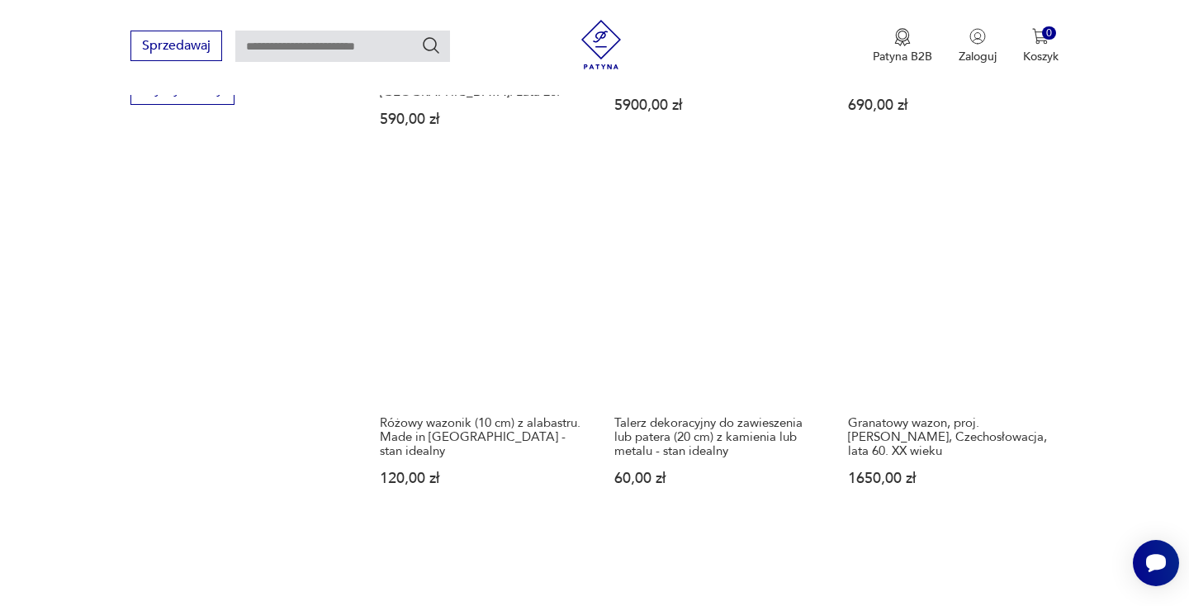
scroll to position [1763, 0]
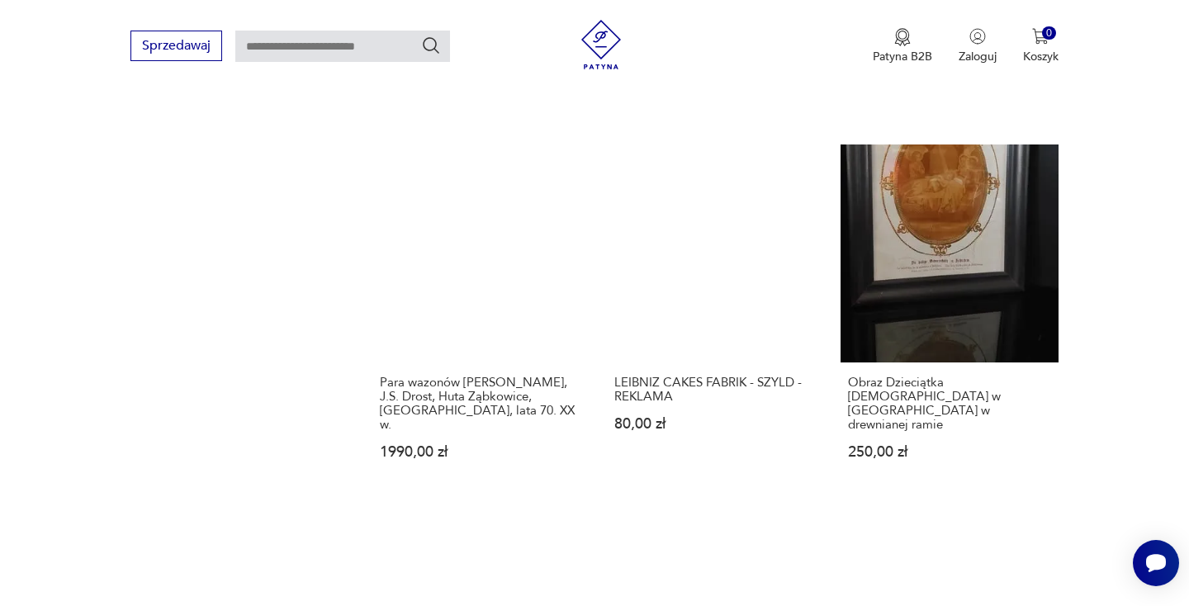
scroll to position [1809, 0]
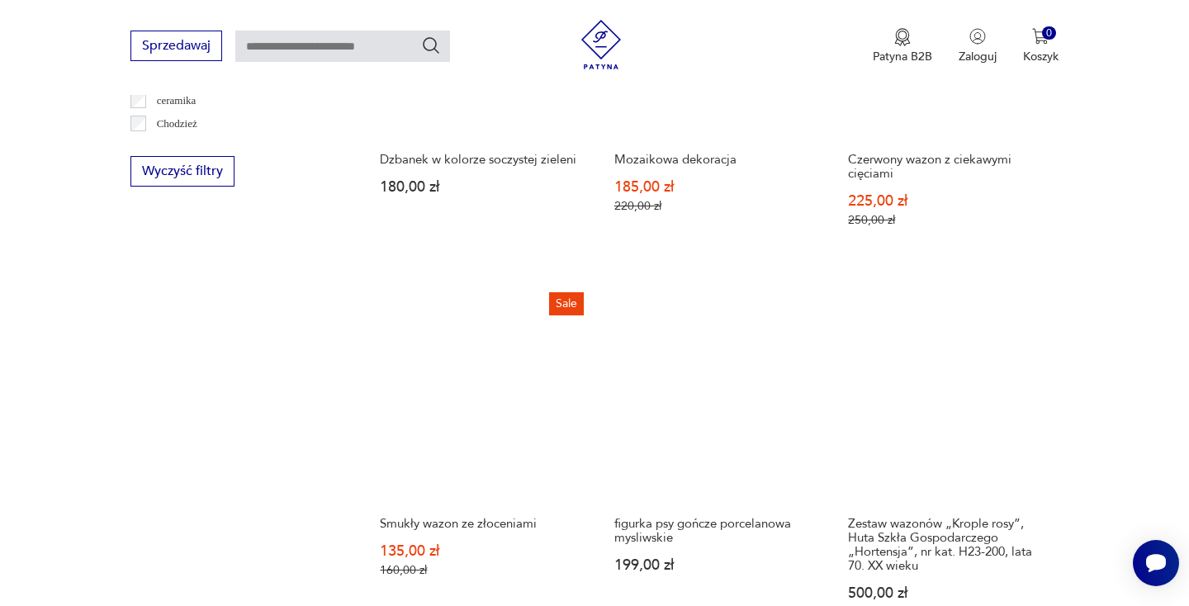
scroll to position [1642, 0]
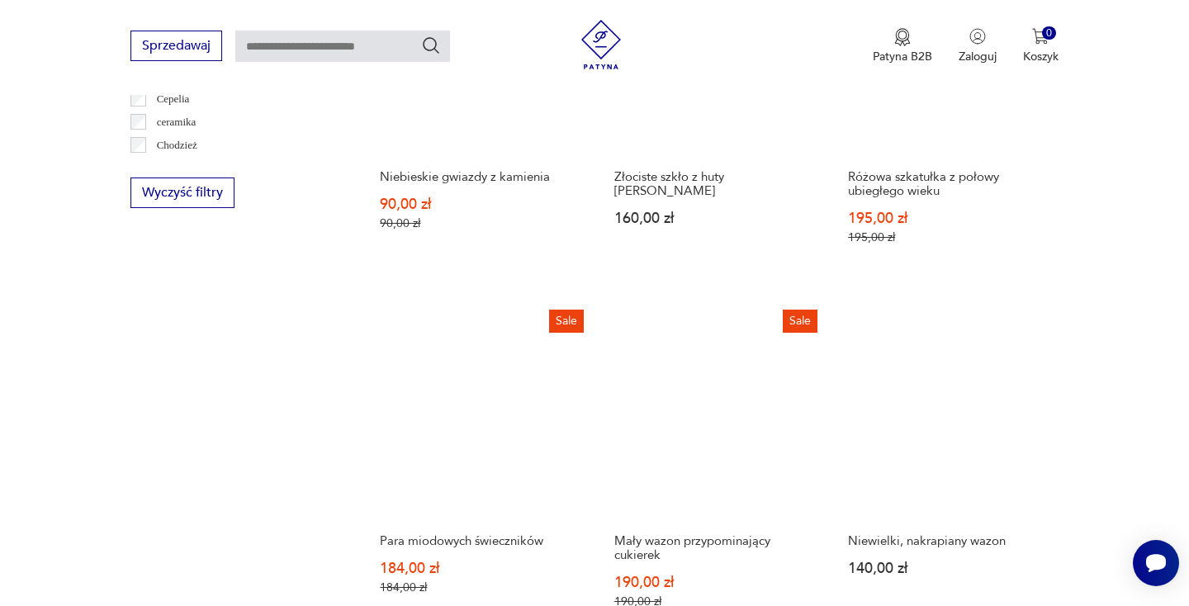
scroll to position [1551, 0]
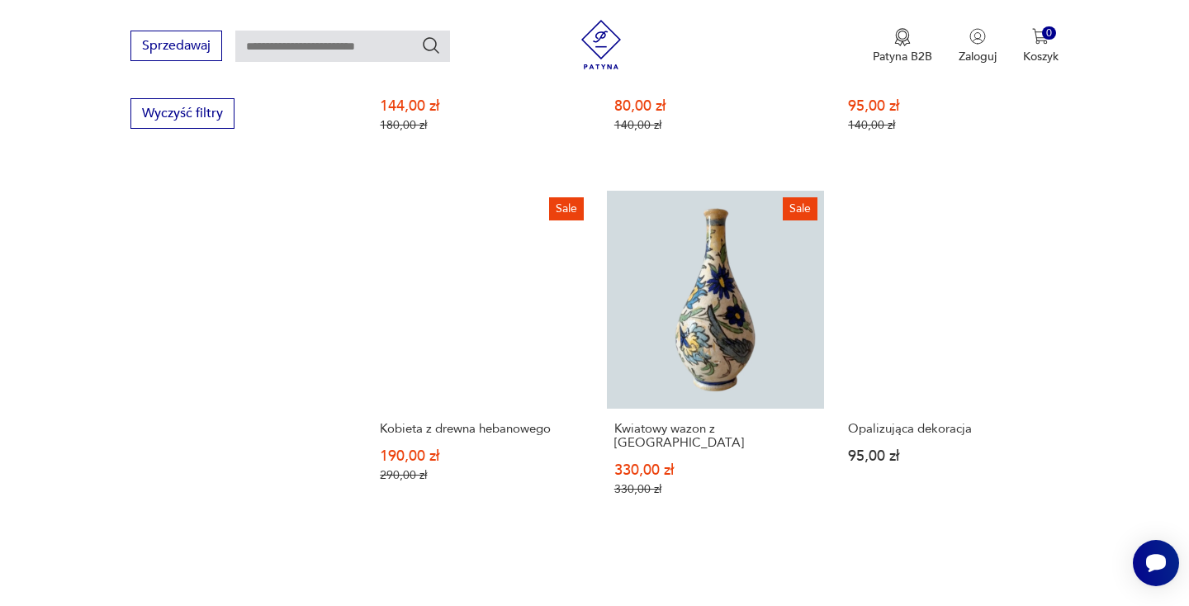
scroll to position [1611, 0]
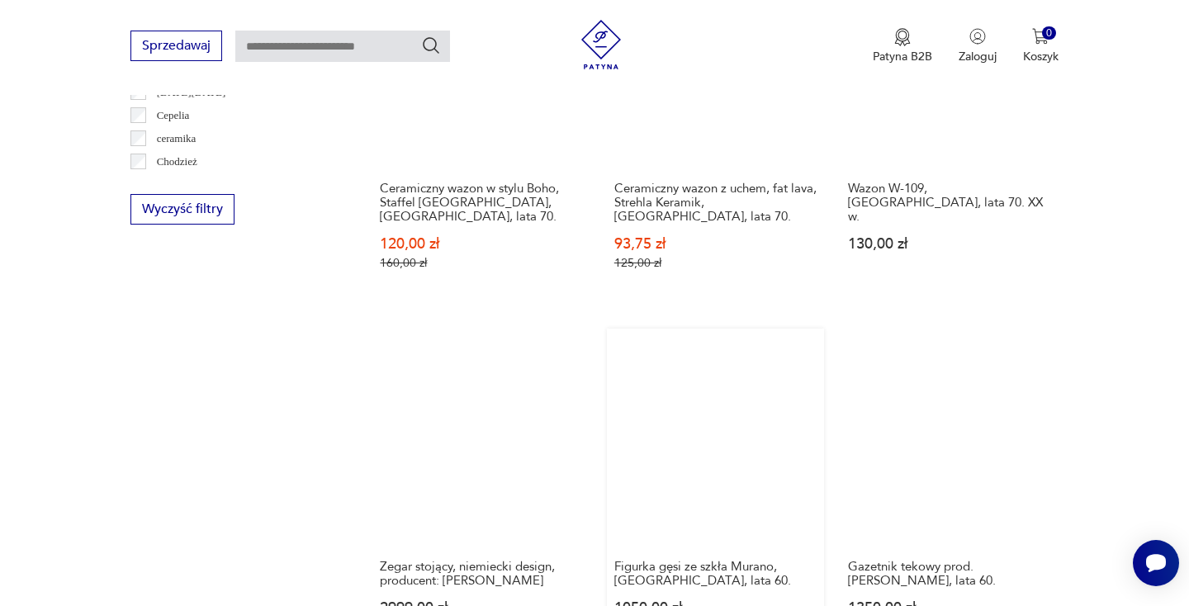
scroll to position [1563, 0]
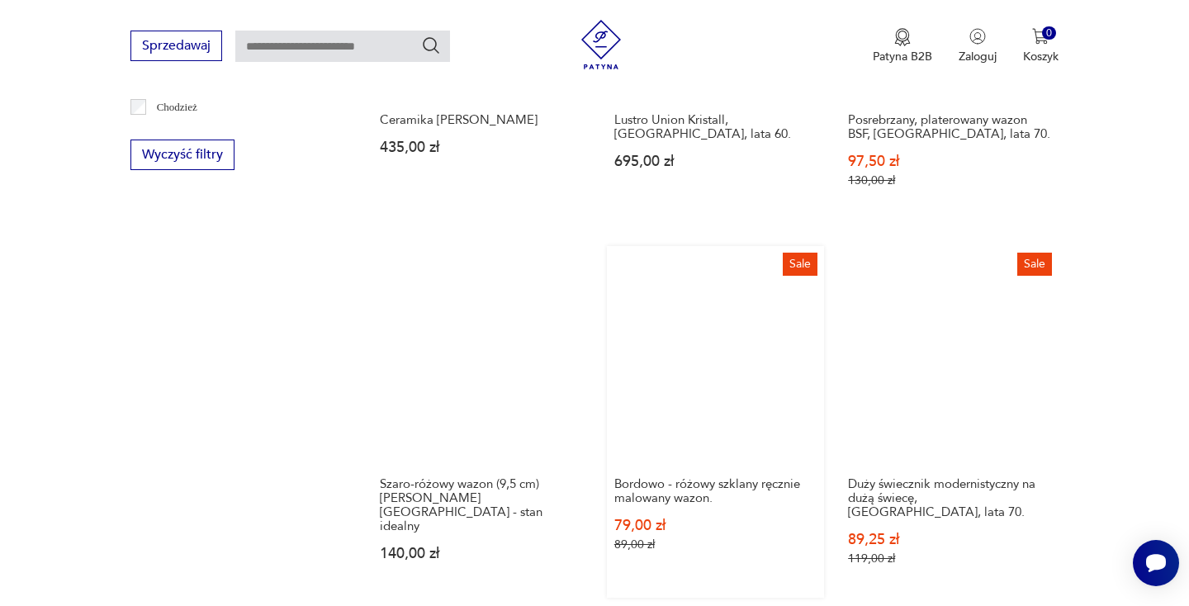
scroll to position [1588, 0]
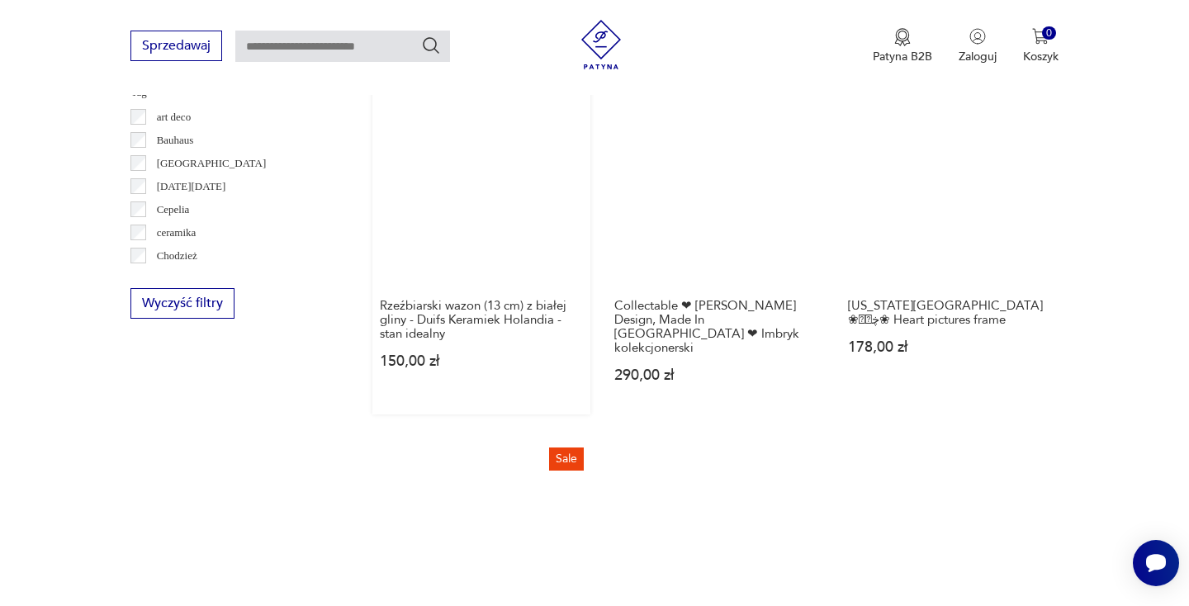
scroll to position [1568, 0]
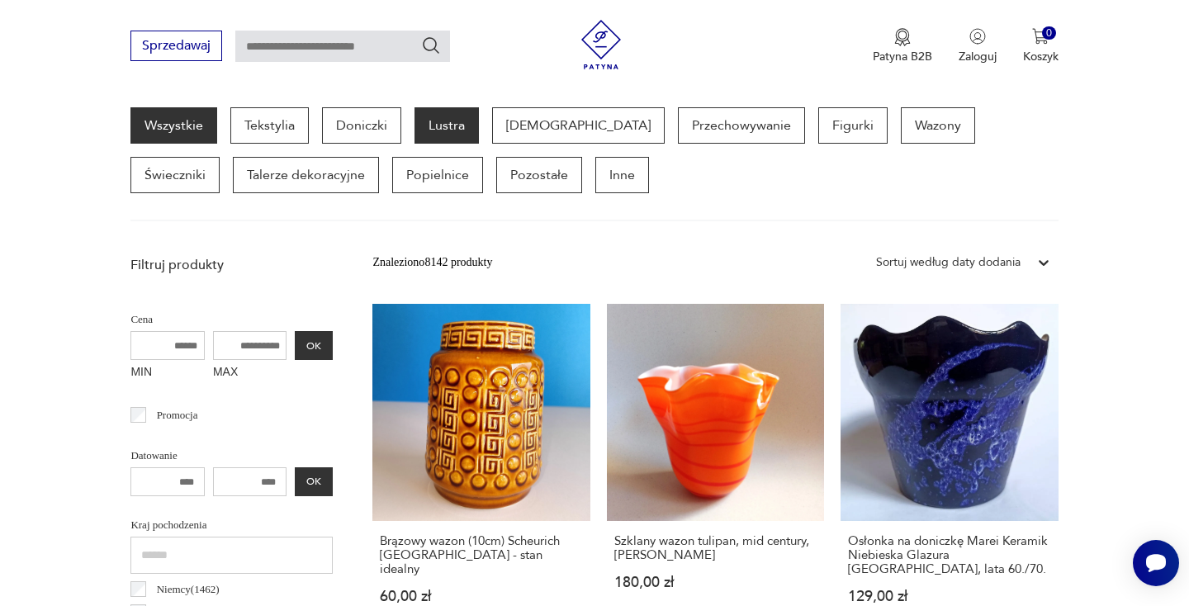
click at [442, 130] on p "Lustra" at bounding box center [447, 125] width 64 height 36
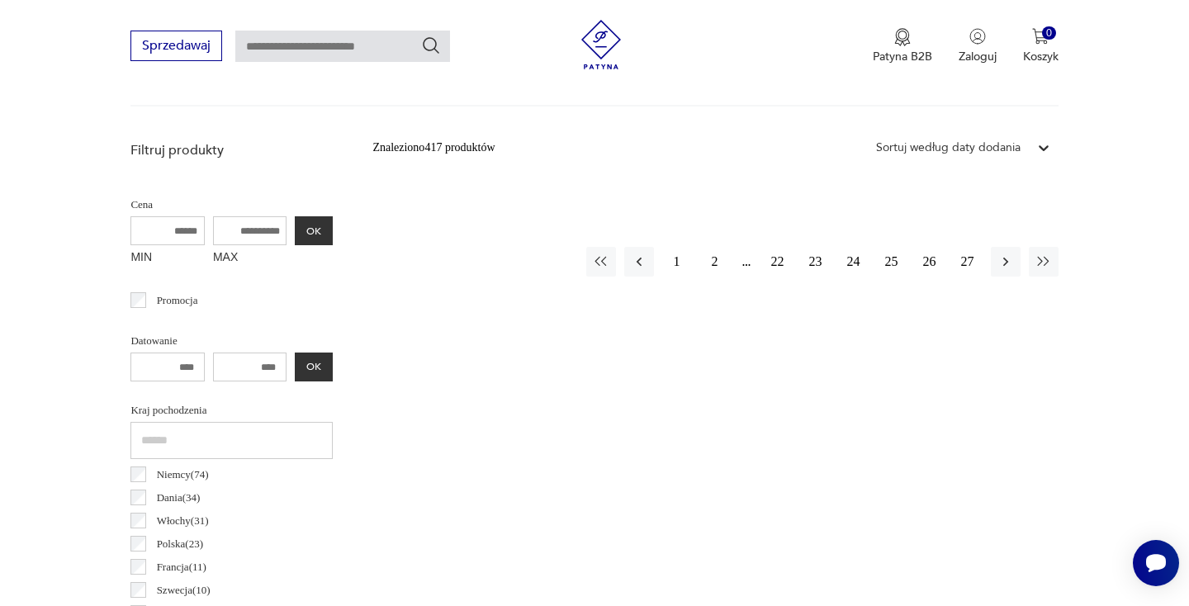
scroll to position [556, 0]
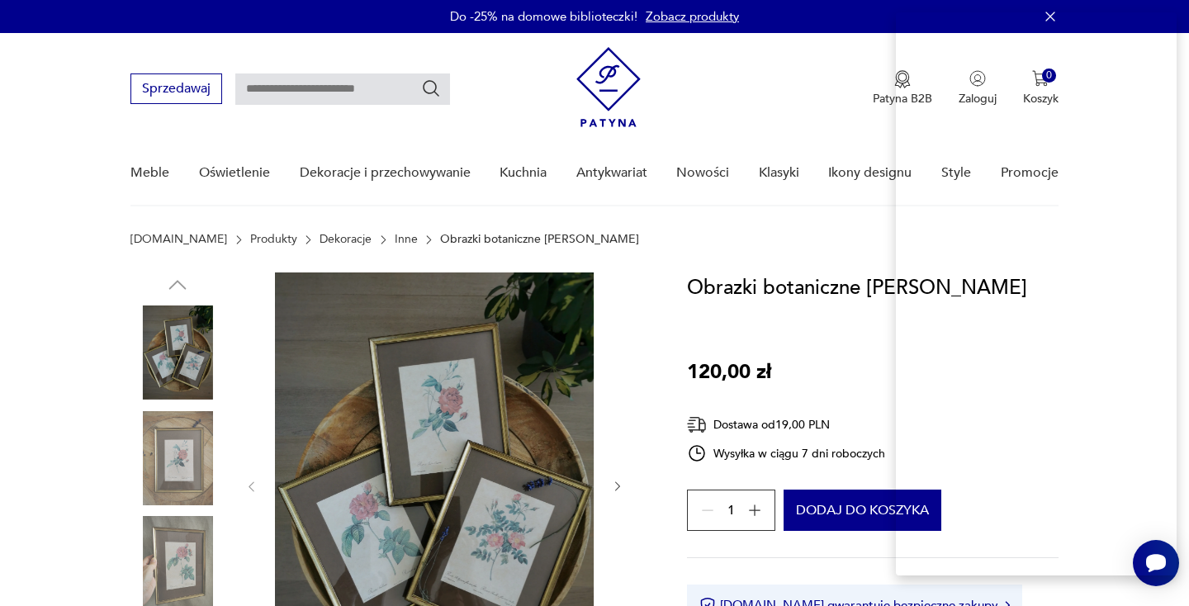
drag, startPoint x: 690, startPoint y: 371, endPoint x: 750, endPoint y: 371, distance: 60.3
click at [750, 371] on p "120,00 zł" at bounding box center [729, 372] width 84 height 31
click at [699, 414] on div "Cena" at bounding box center [703, 408] width 72 height 12
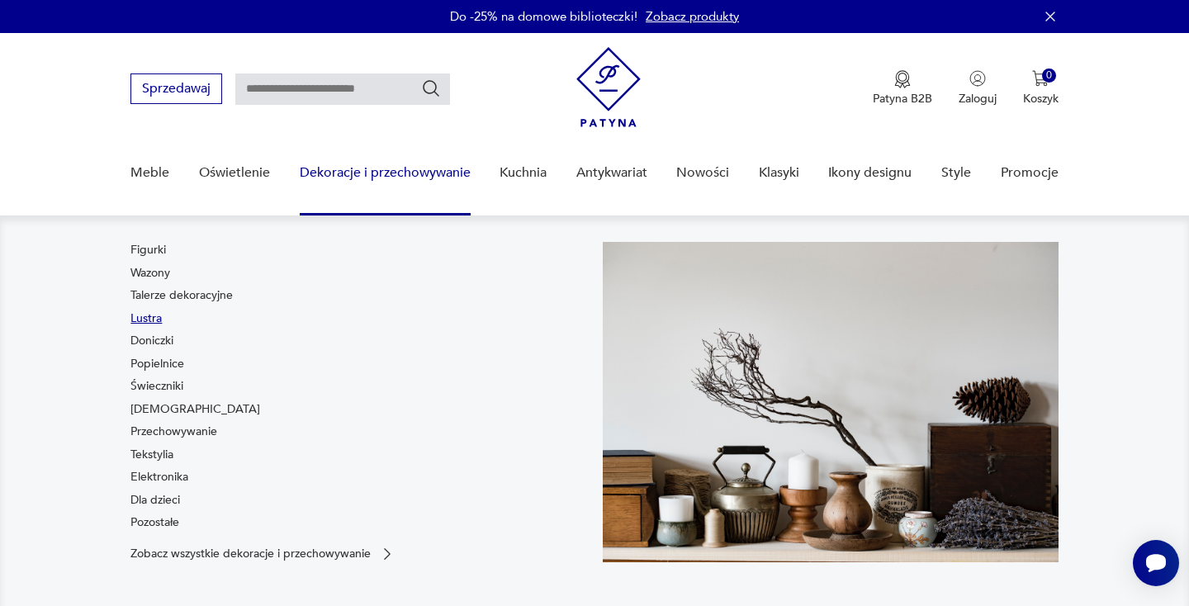
click at [151, 316] on link "Lustra" at bounding box center [145, 319] width 31 height 17
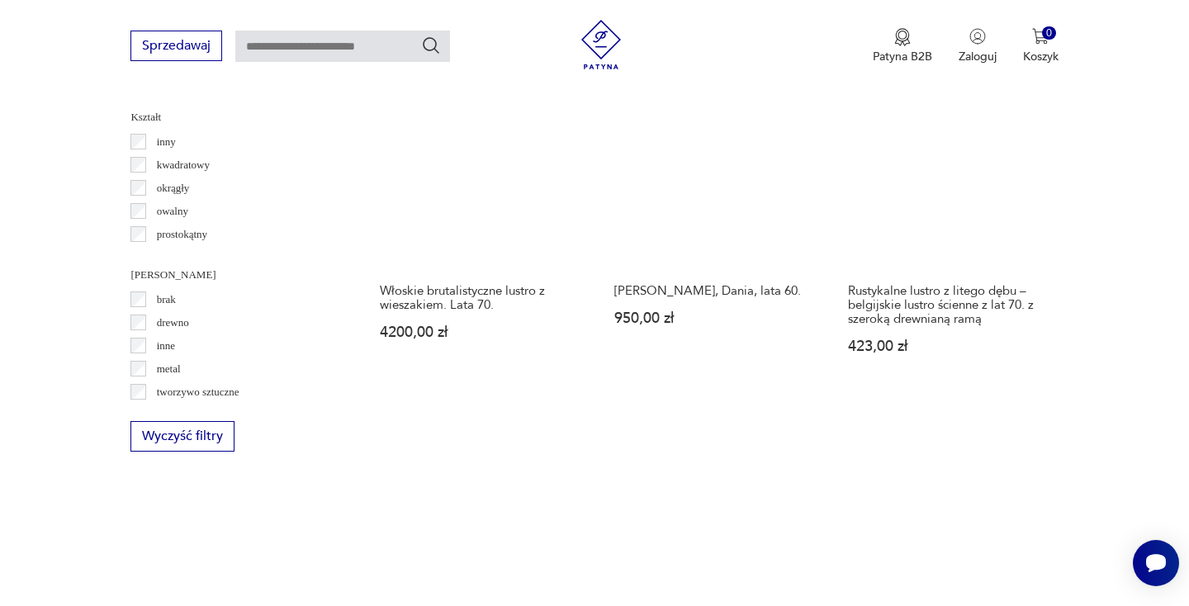
scroll to position [1752, 0]
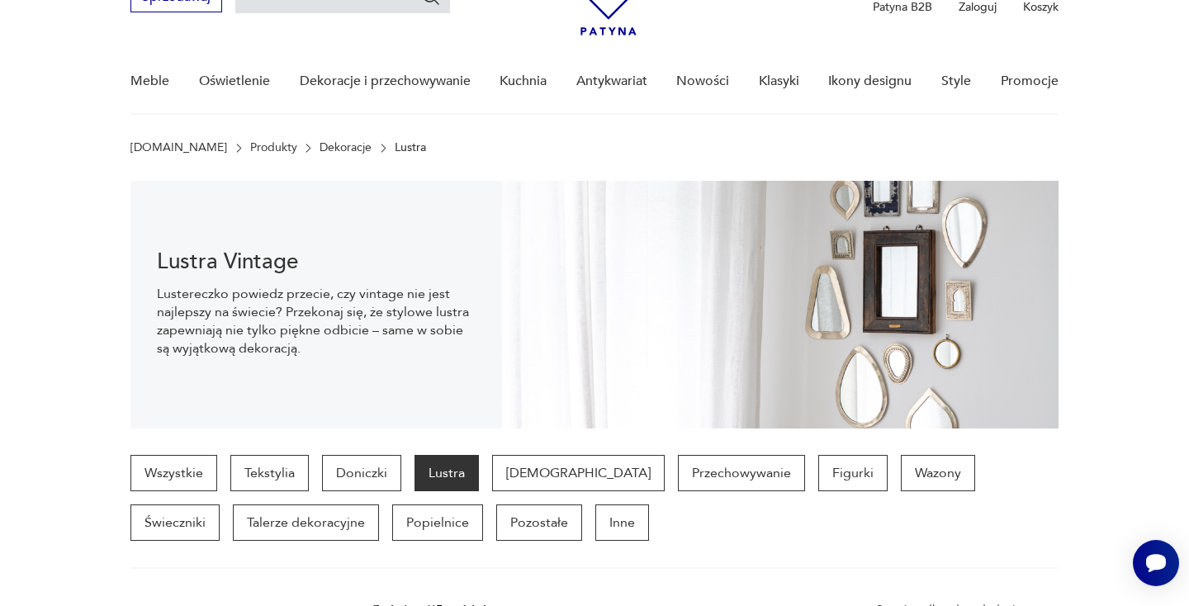
scroll to position [75, 0]
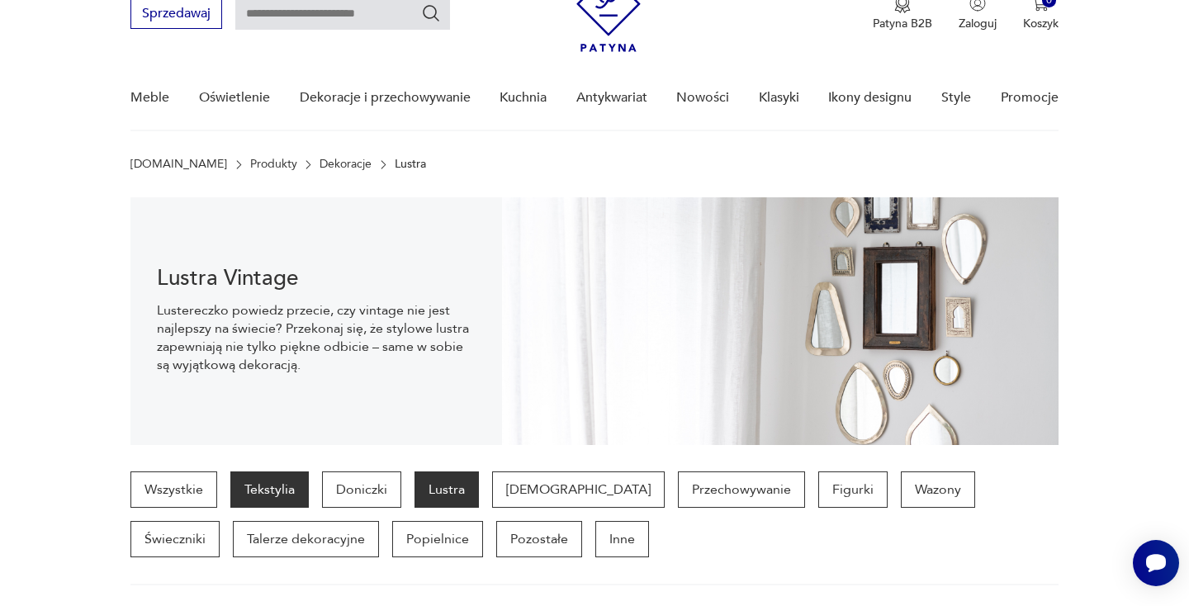
click at [245, 487] on p "Tekstylia" at bounding box center [269, 490] width 78 height 36
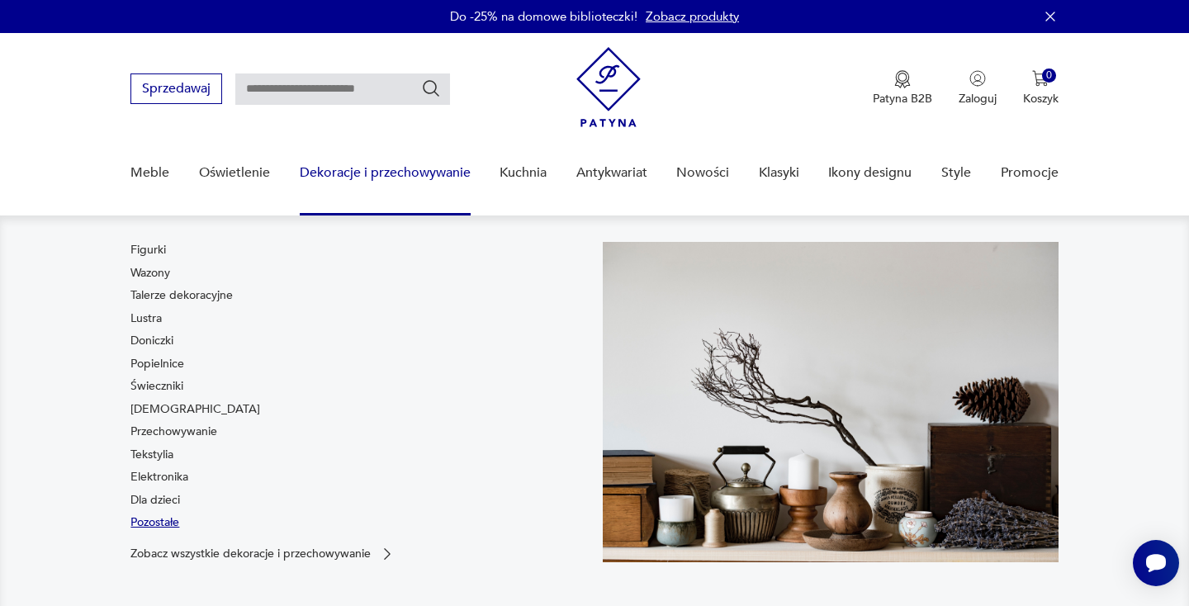
click at [160, 519] on link "Pozostałe" at bounding box center [154, 522] width 49 height 17
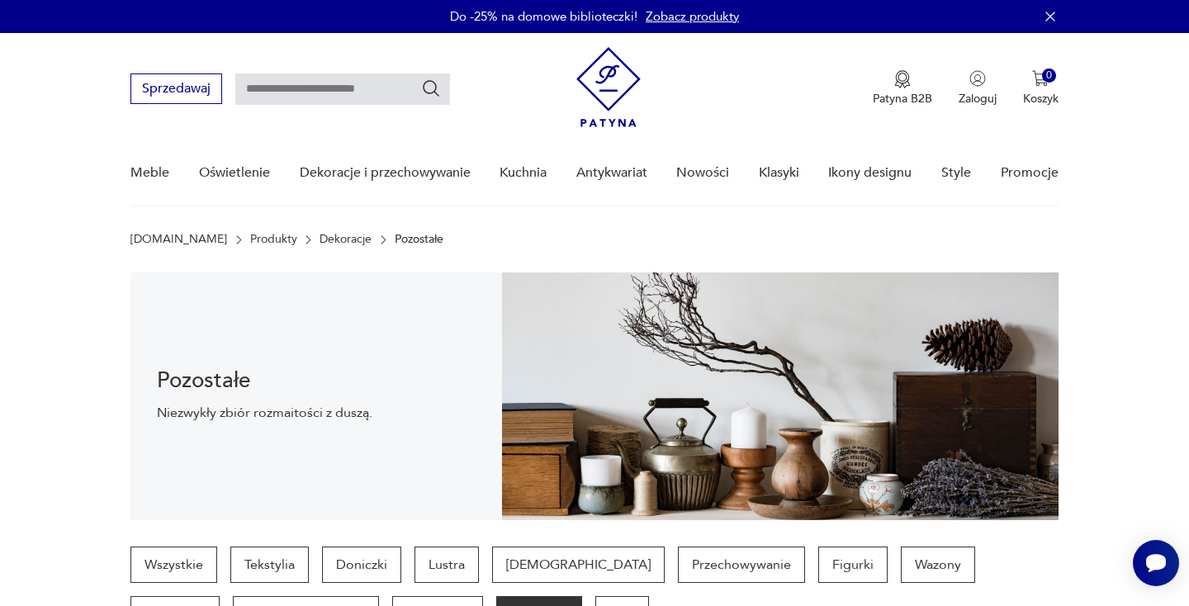
click at [359, 96] on input "text" at bounding box center [342, 88] width 215 height 31
type input "*****"
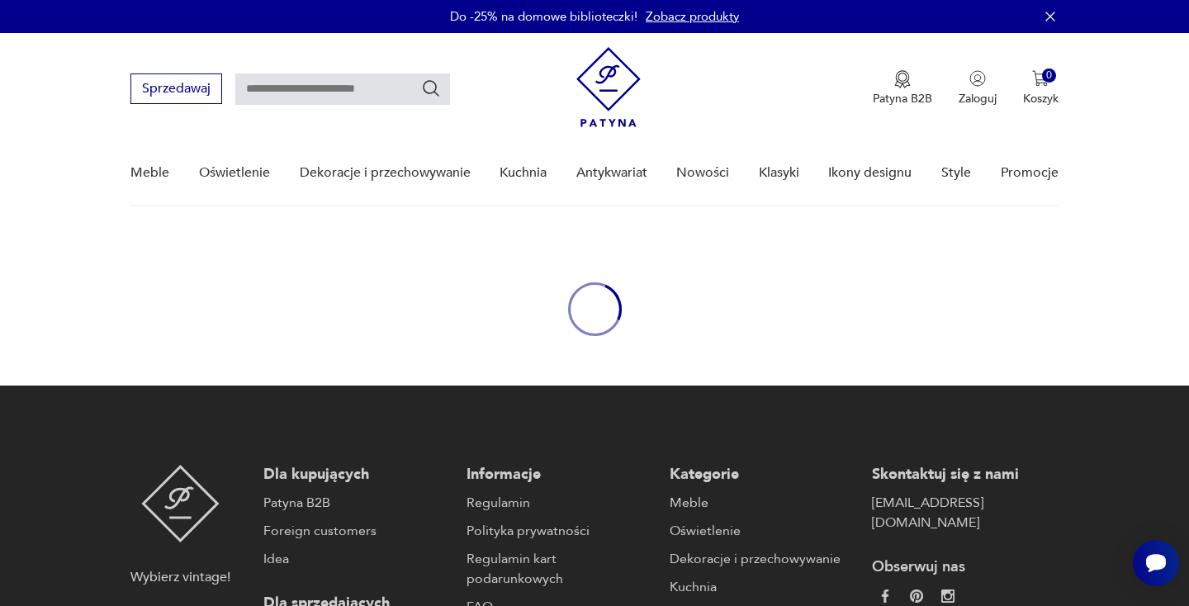
type input "*****"
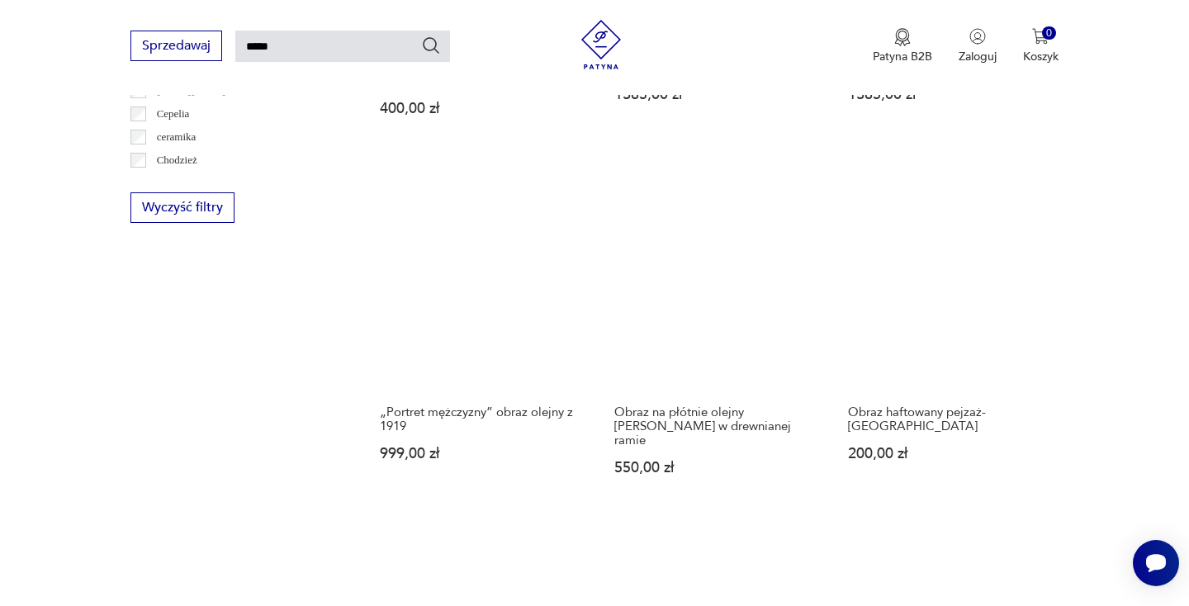
scroll to position [1212, 0]
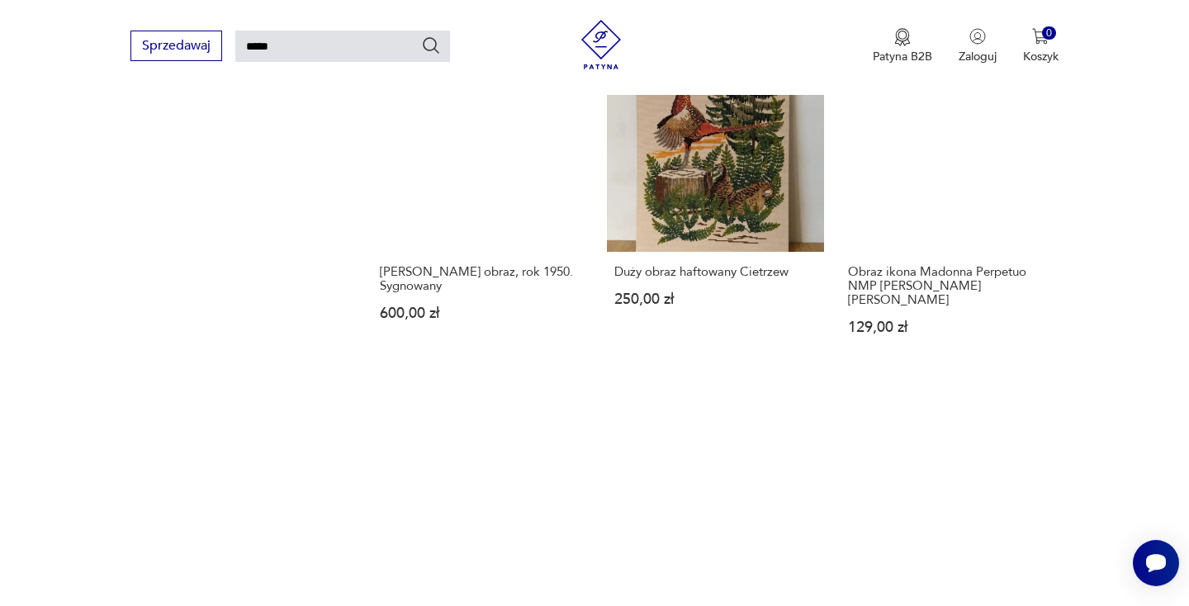
scroll to position [1420, 0]
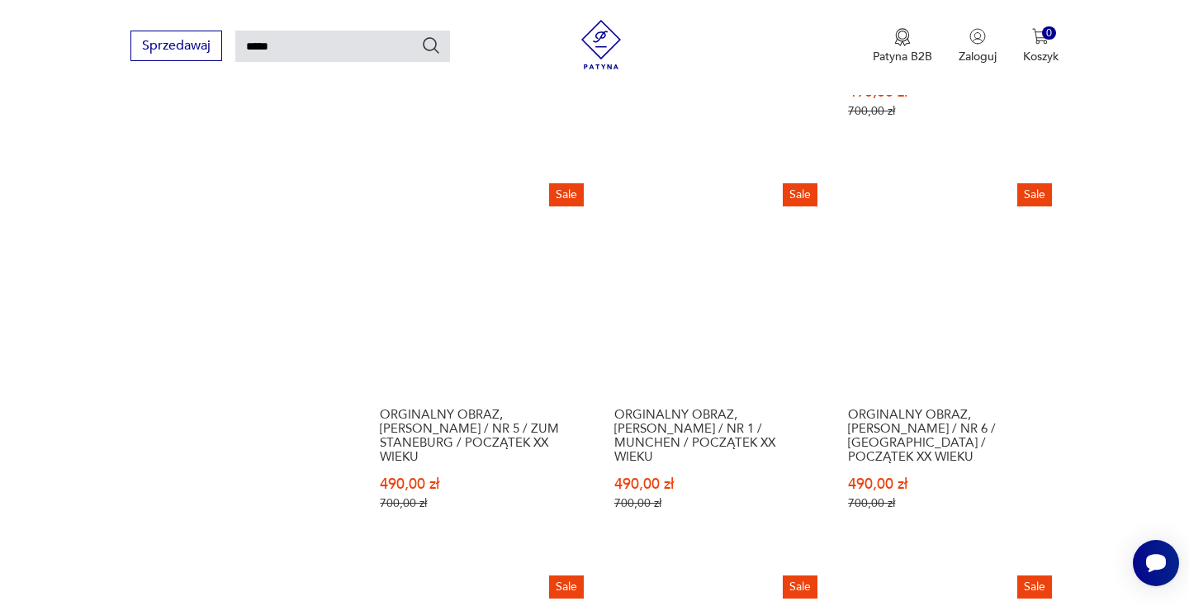
scroll to position [1378, 0]
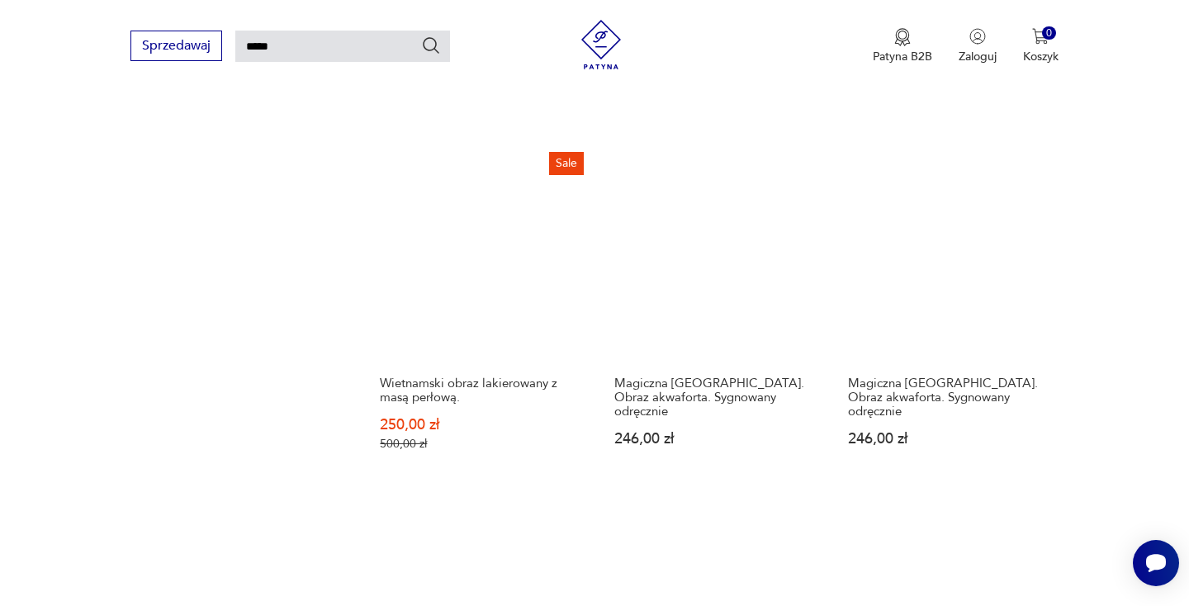
scroll to position [1353, 0]
